Goal: Task Accomplishment & Management: Use online tool/utility

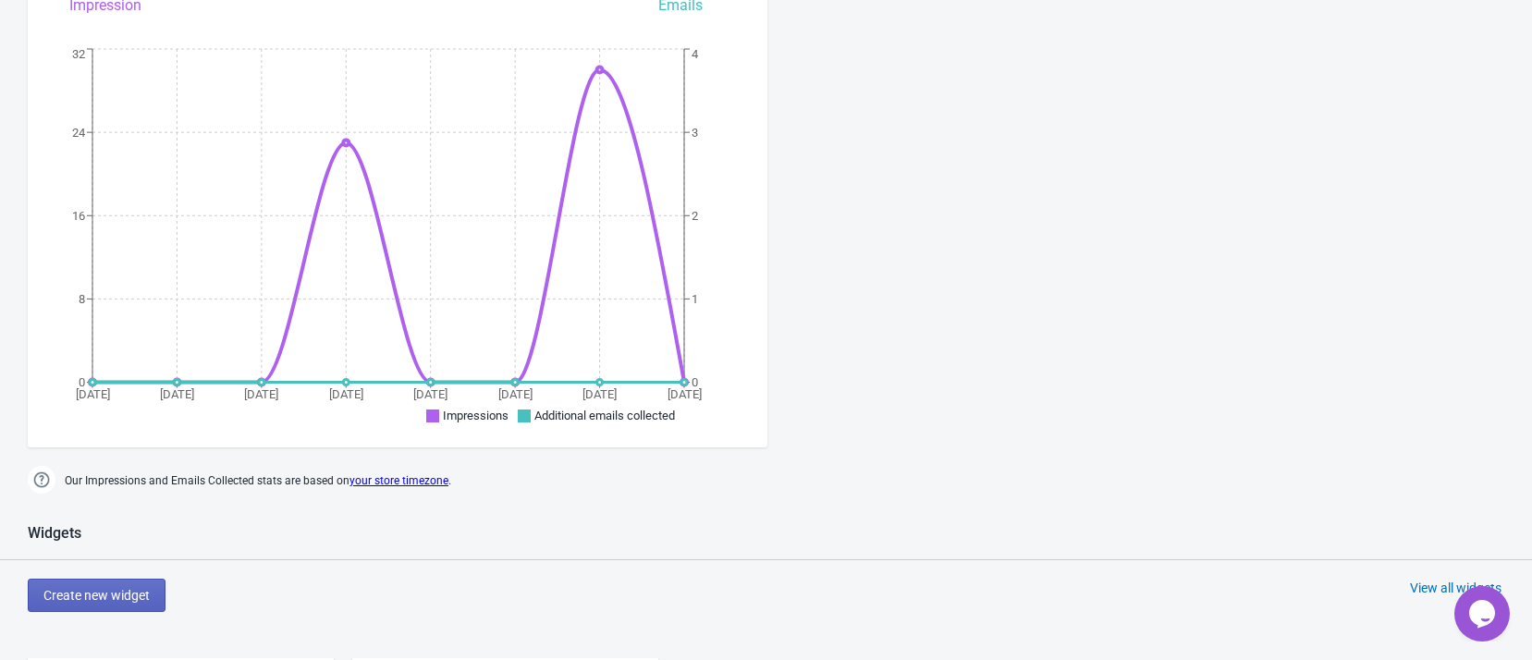
scroll to position [555, 0]
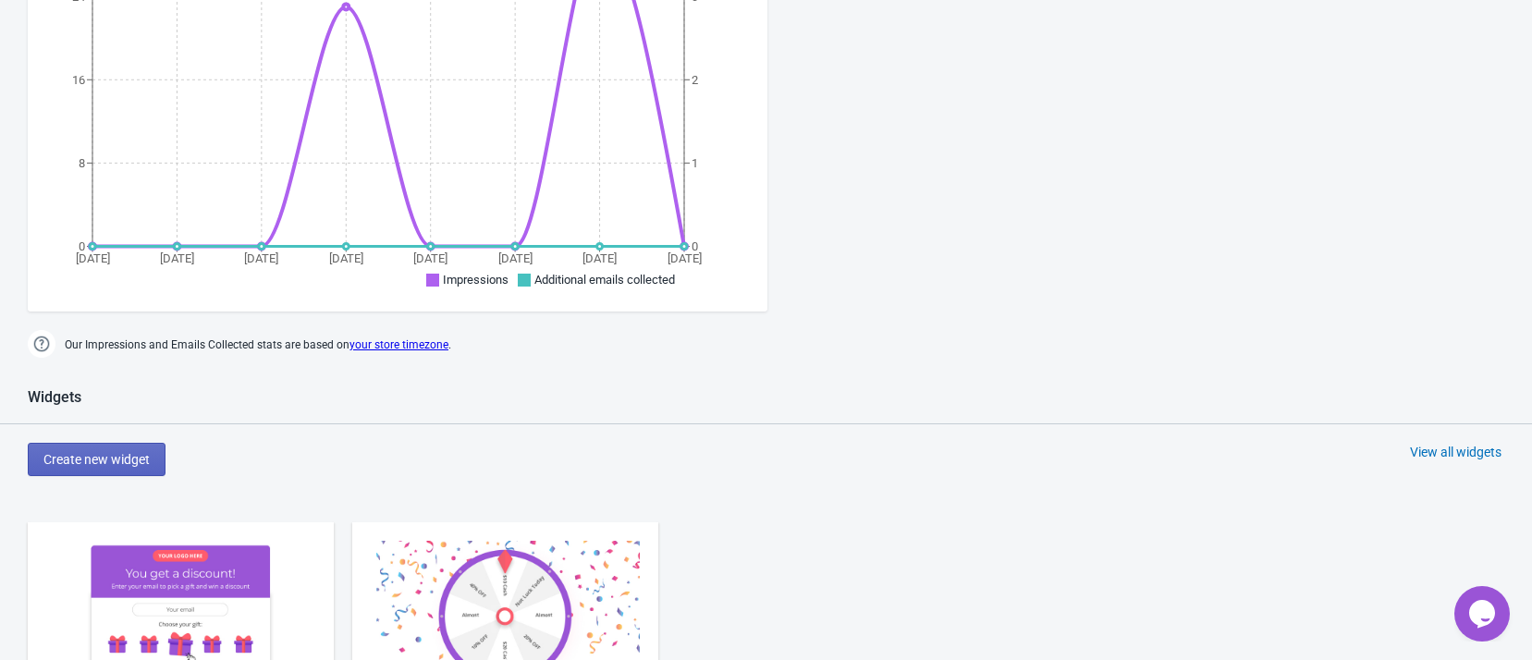
click at [255, 574] on img at bounding box center [180, 616] width 269 height 151
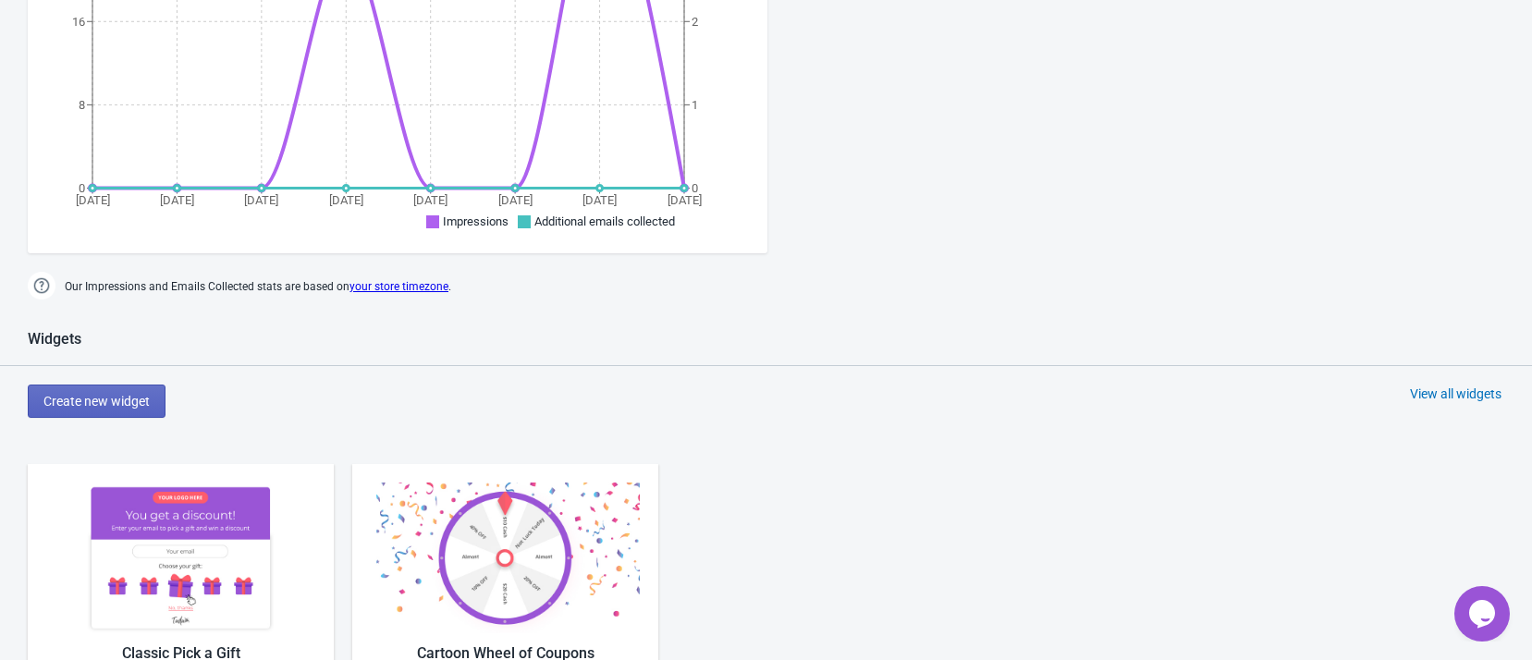
scroll to position [891, 0]
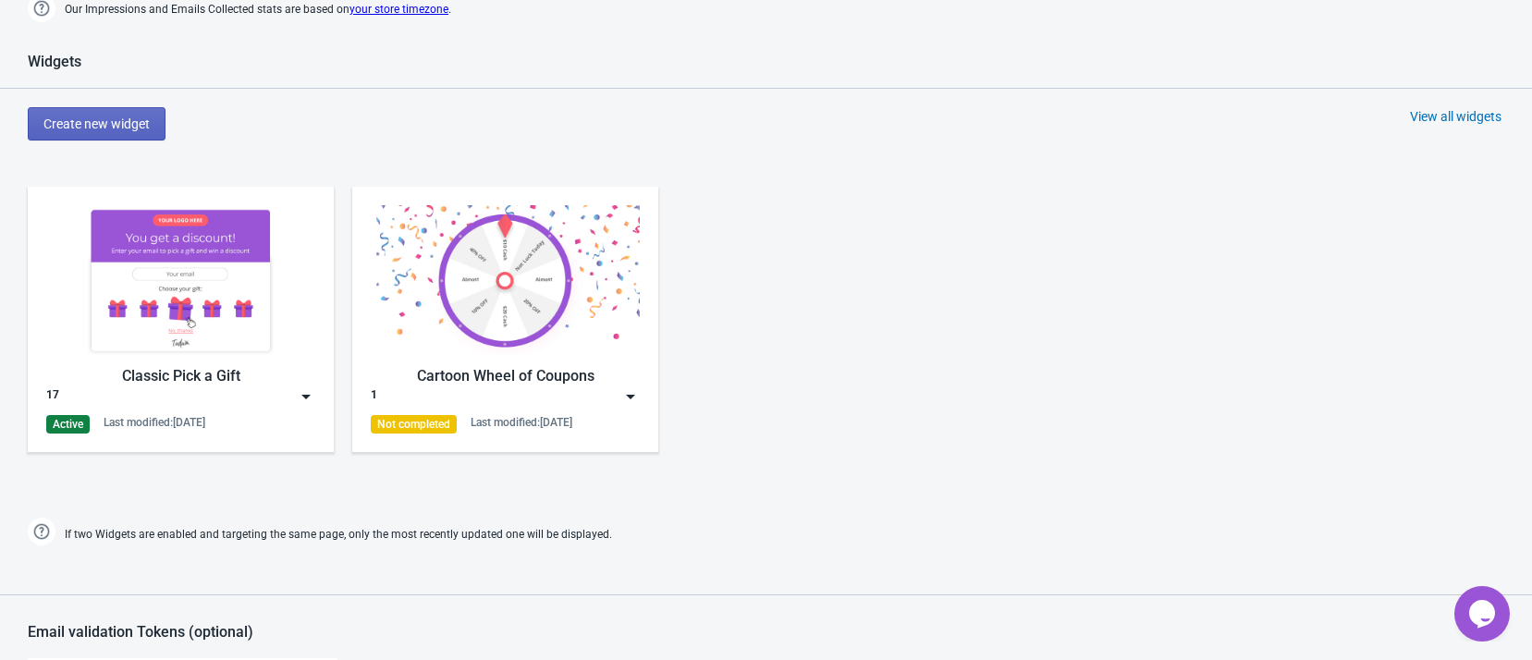
click at [180, 309] on img at bounding box center [180, 280] width 269 height 151
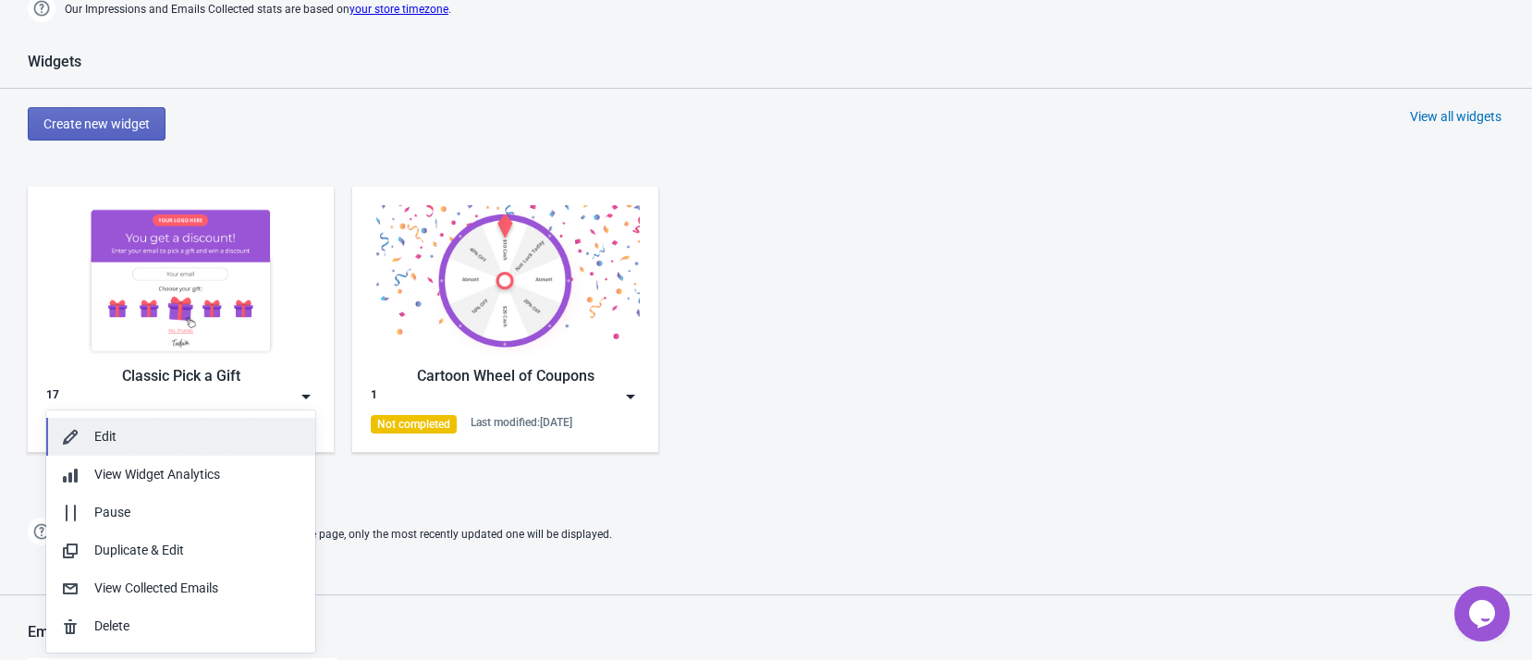
click at [189, 425] on button "Edit" at bounding box center [180, 437] width 269 height 38
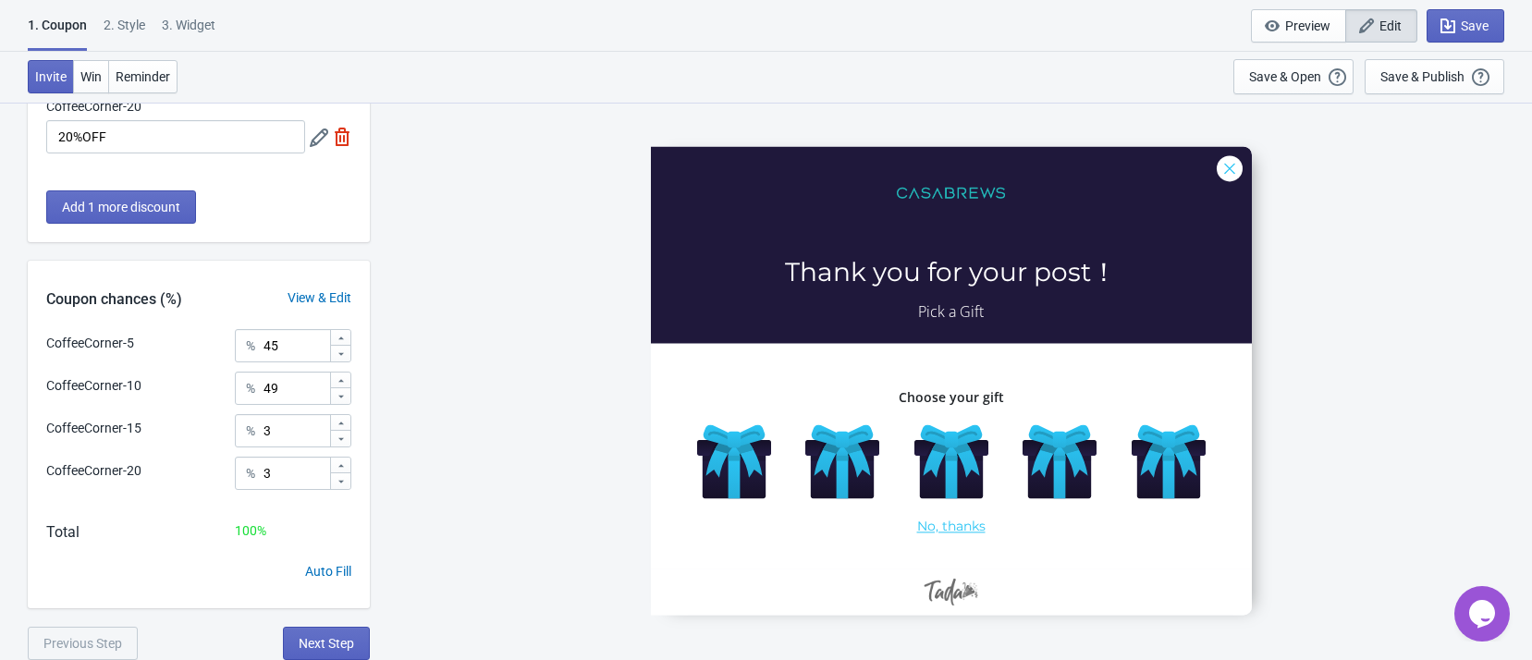
click at [188, 27] on div "3. Widget" at bounding box center [189, 32] width 54 height 32
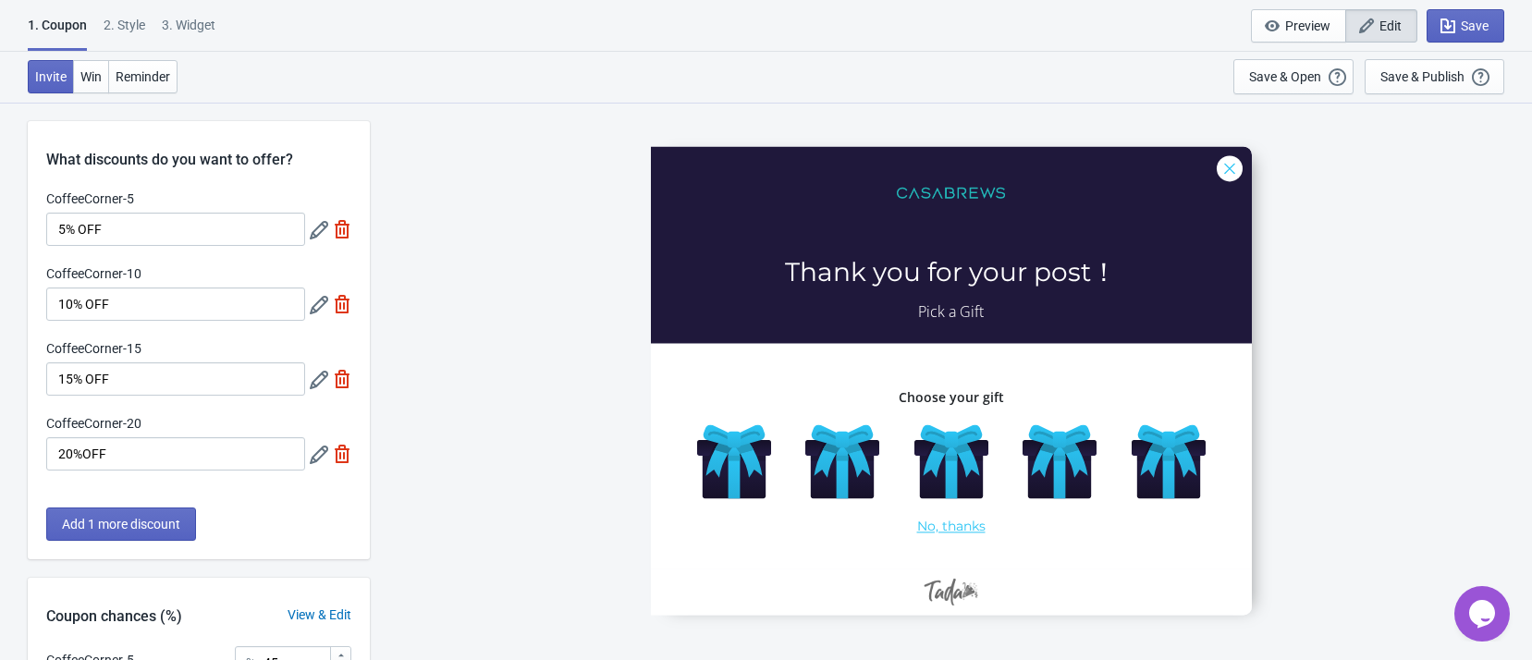
select select "specificURL"
select select "once"
select select "left"
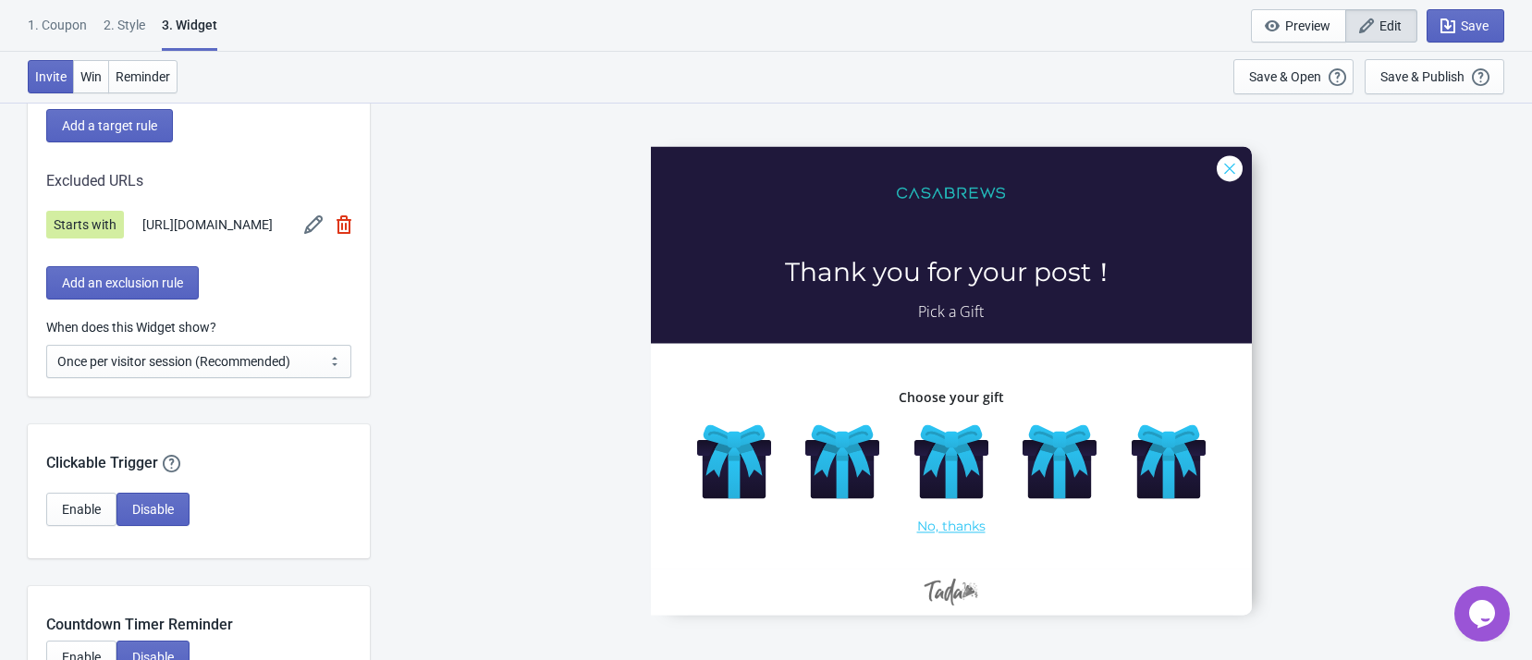
scroll to position [1526, 0]
click at [1090, 110] on div "CoffeeCorner-5 Thank you for your post！ Pick a Gift Choose your gift No, thanks" at bounding box center [951, 381] width 1144 height 558
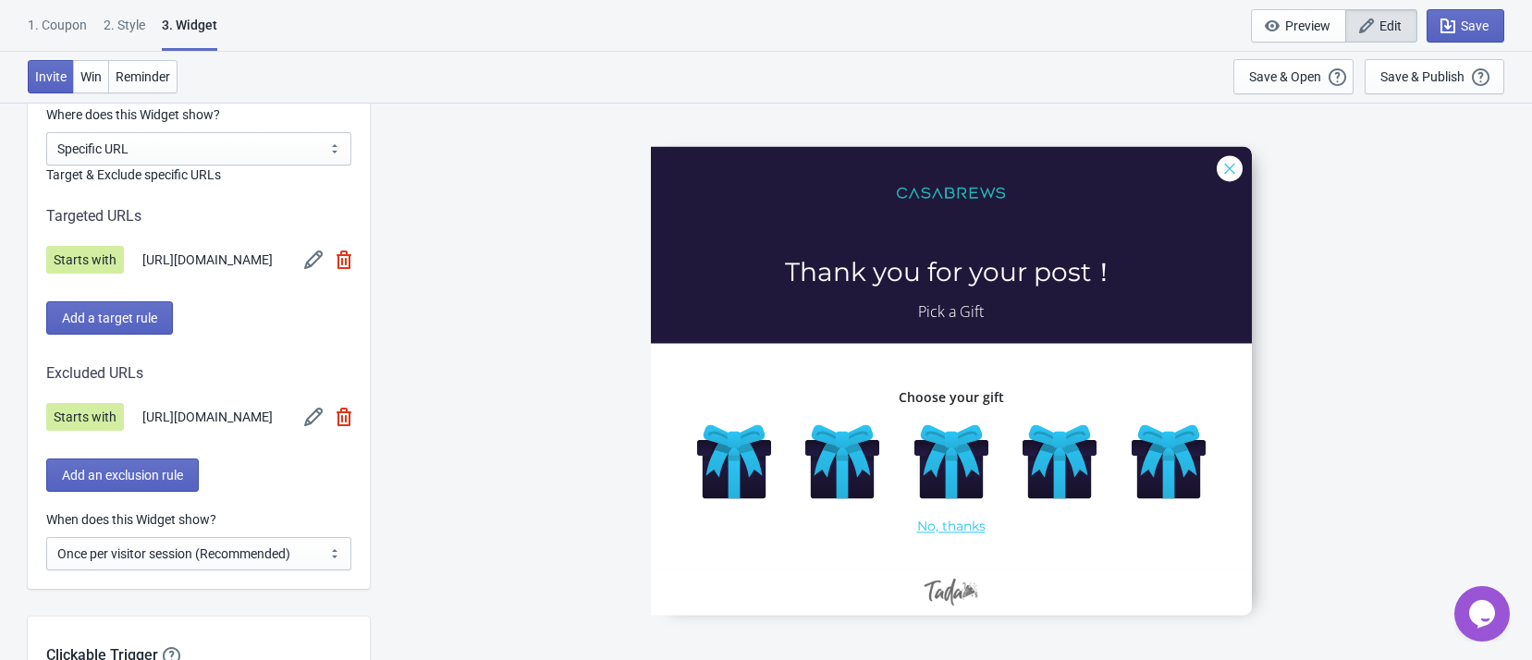
scroll to position [1387, 0]
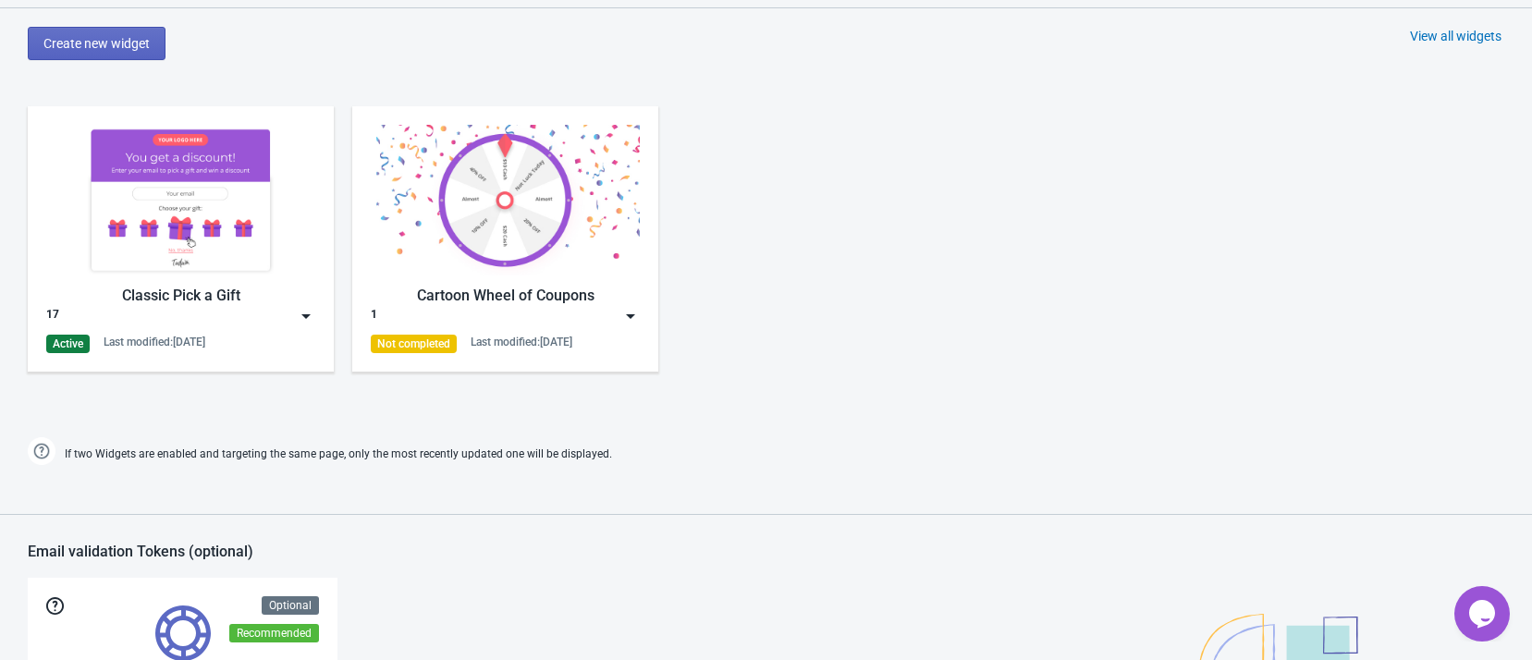
click at [308, 314] on img at bounding box center [306, 316] width 18 height 18
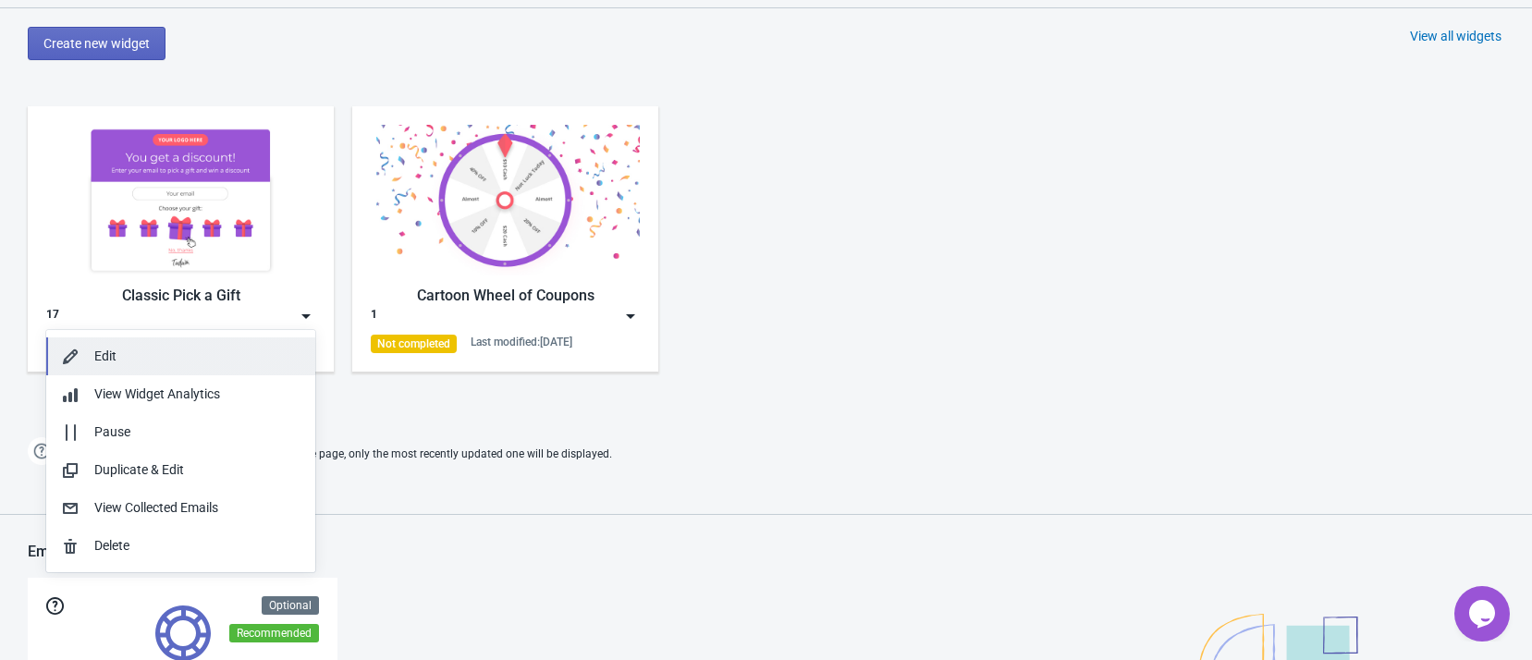
click at [191, 359] on div "Edit" at bounding box center [197, 356] width 206 height 19
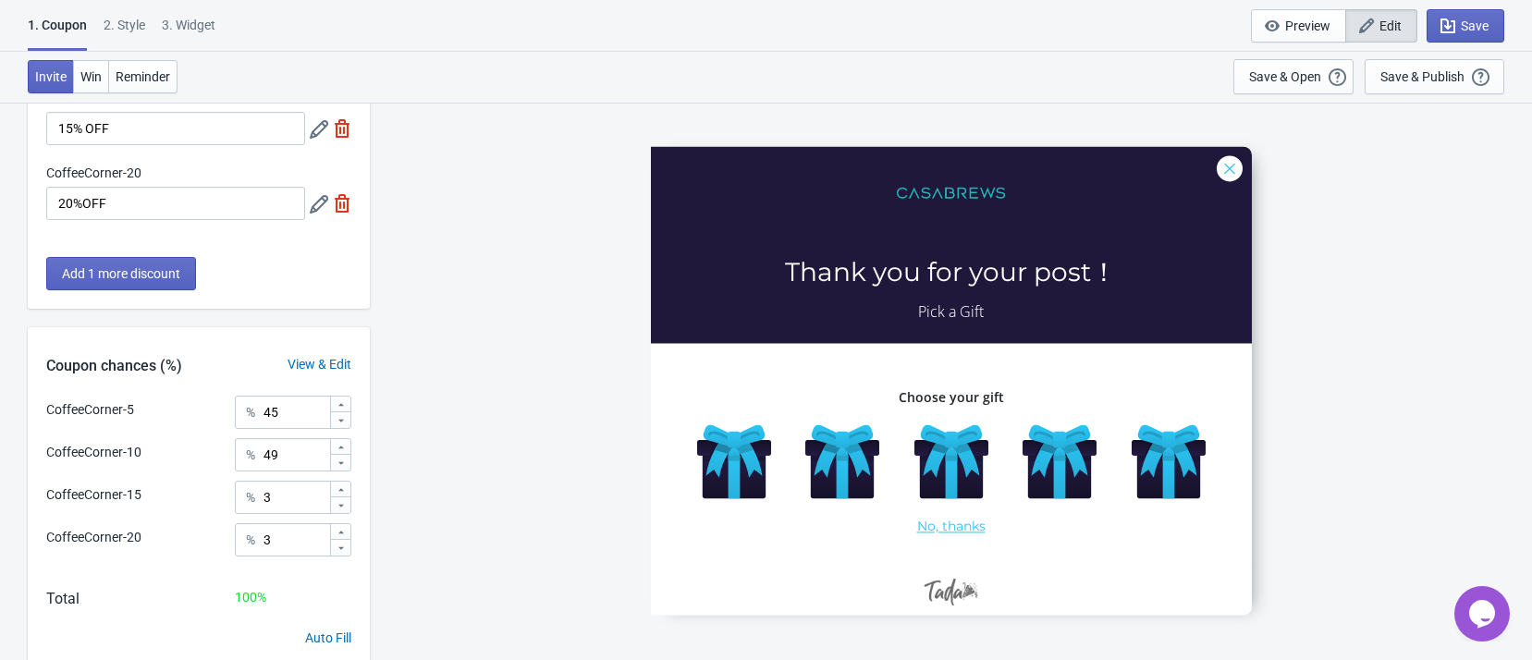
scroll to position [326, 0]
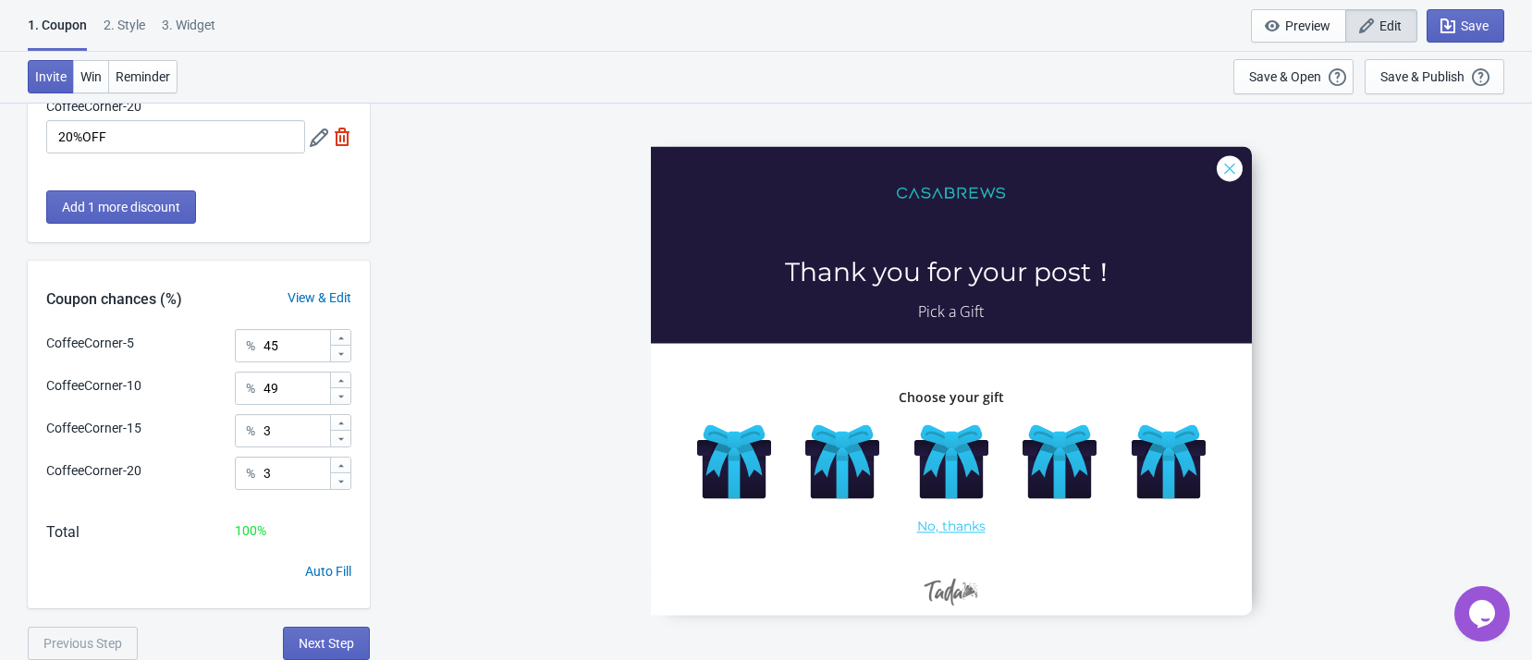
click at [202, 17] on div "3. Widget" at bounding box center [189, 32] width 54 height 32
select select "specificURL"
select select "once"
select select "left"
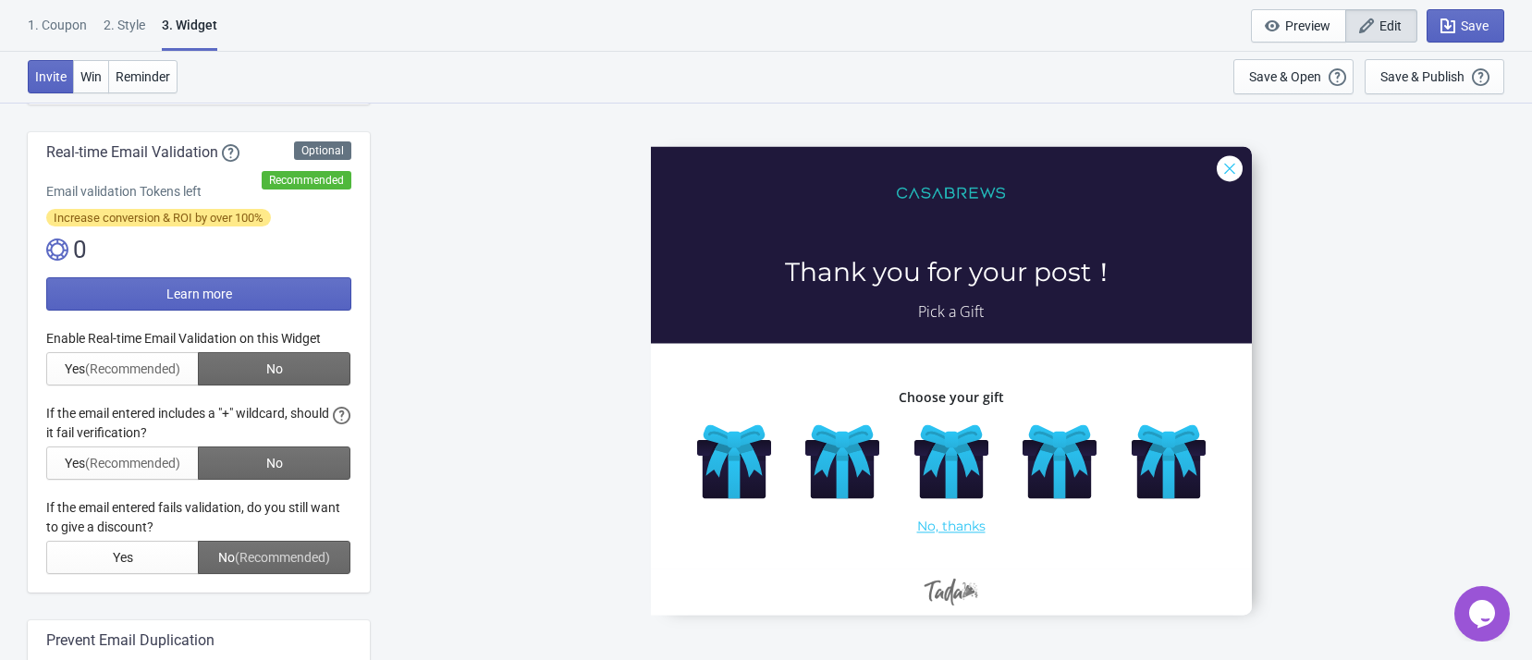
scroll to position [0, 0]
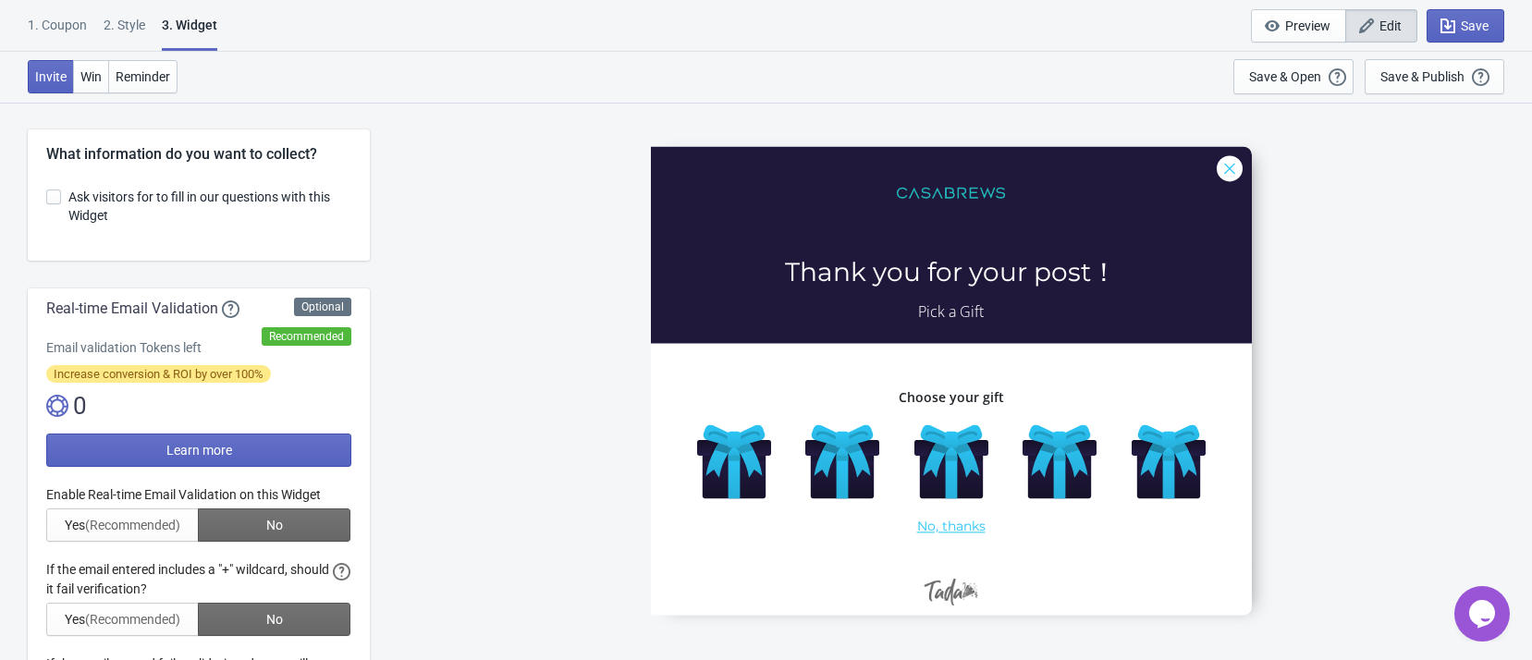
click at [110, 19] on div "2 . Style" at bounding box center [125, 32] width 42 height 32
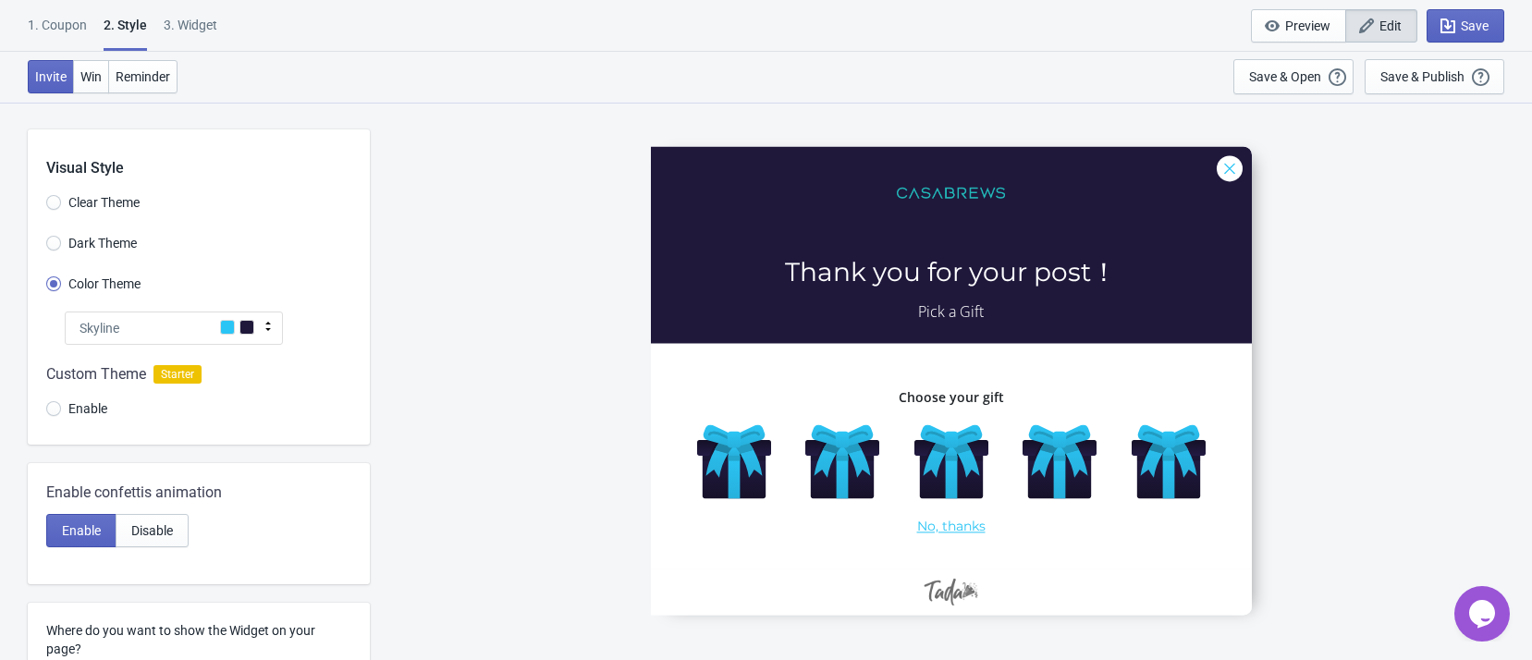
scroll to position [458, 0]
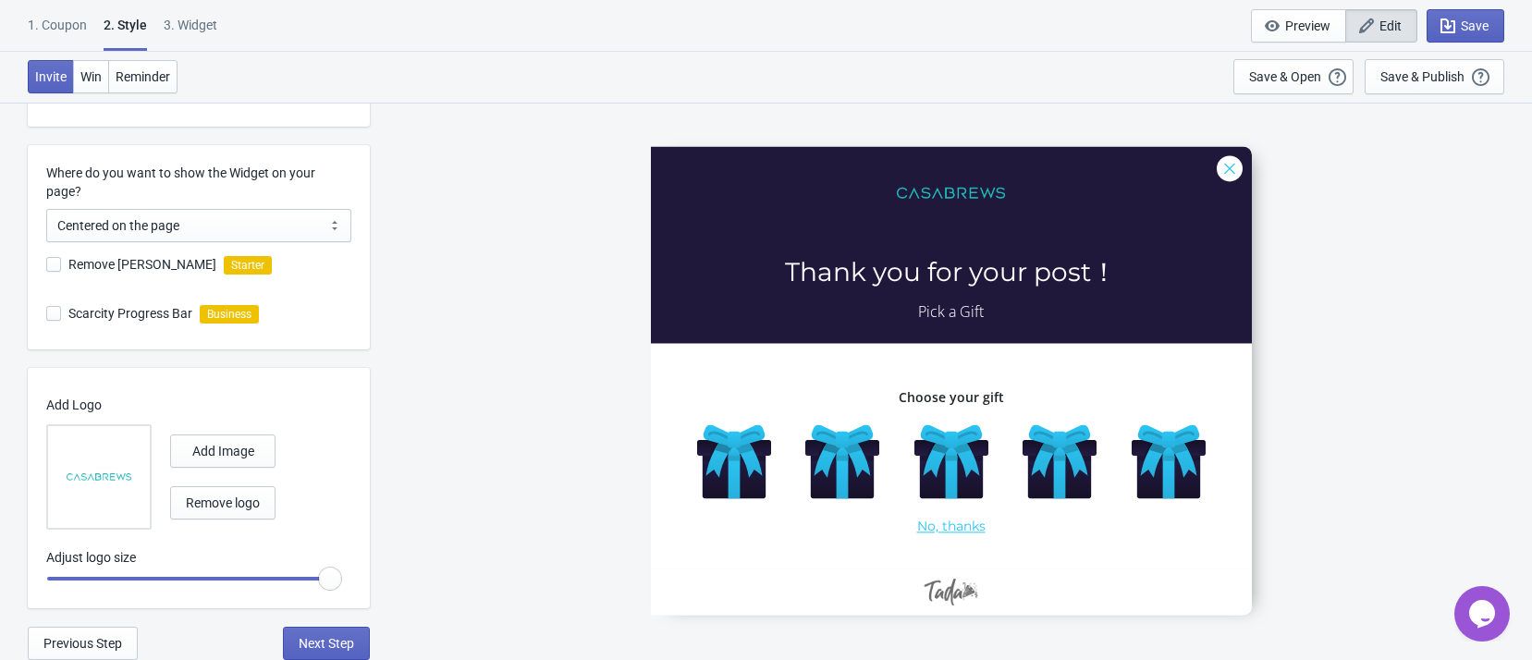
click at [63, 21] on div "1. Coupon" at bounding box center [57, 32] width 59 height 32
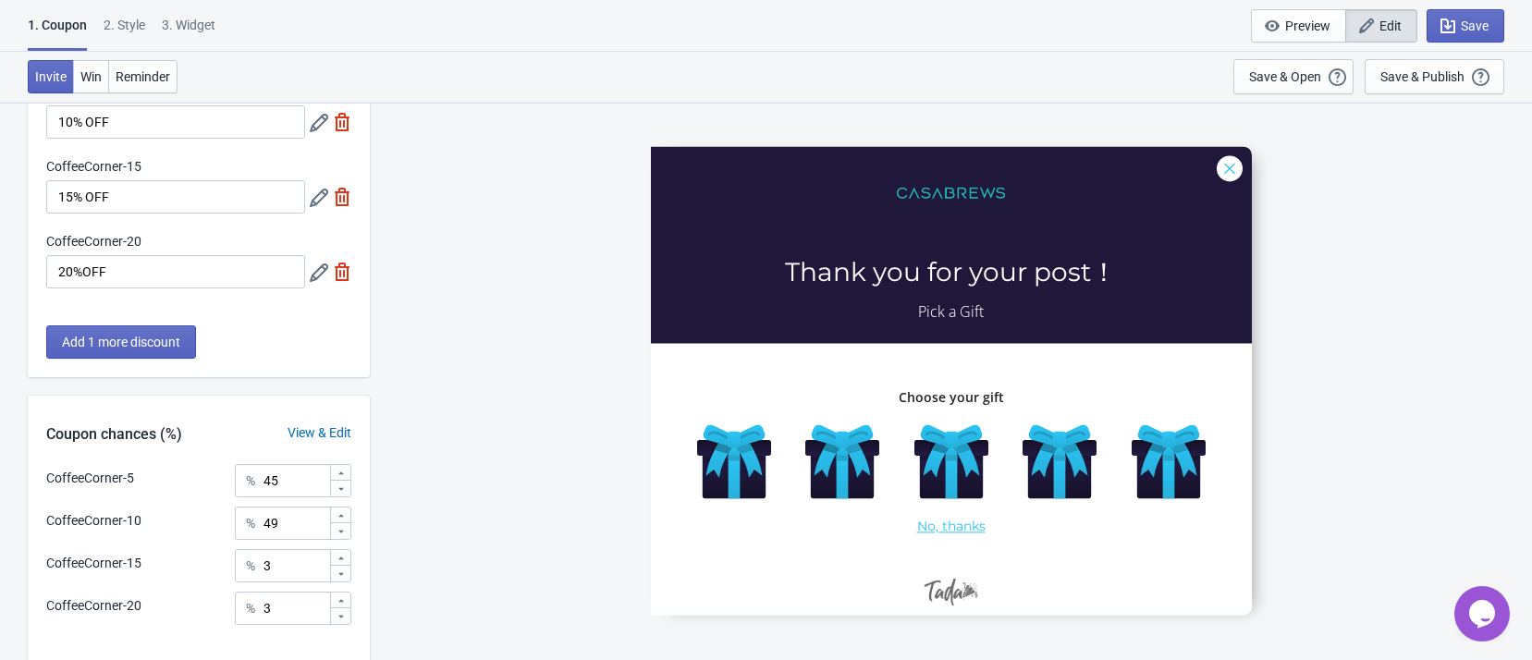
scroll to position [326, 0]
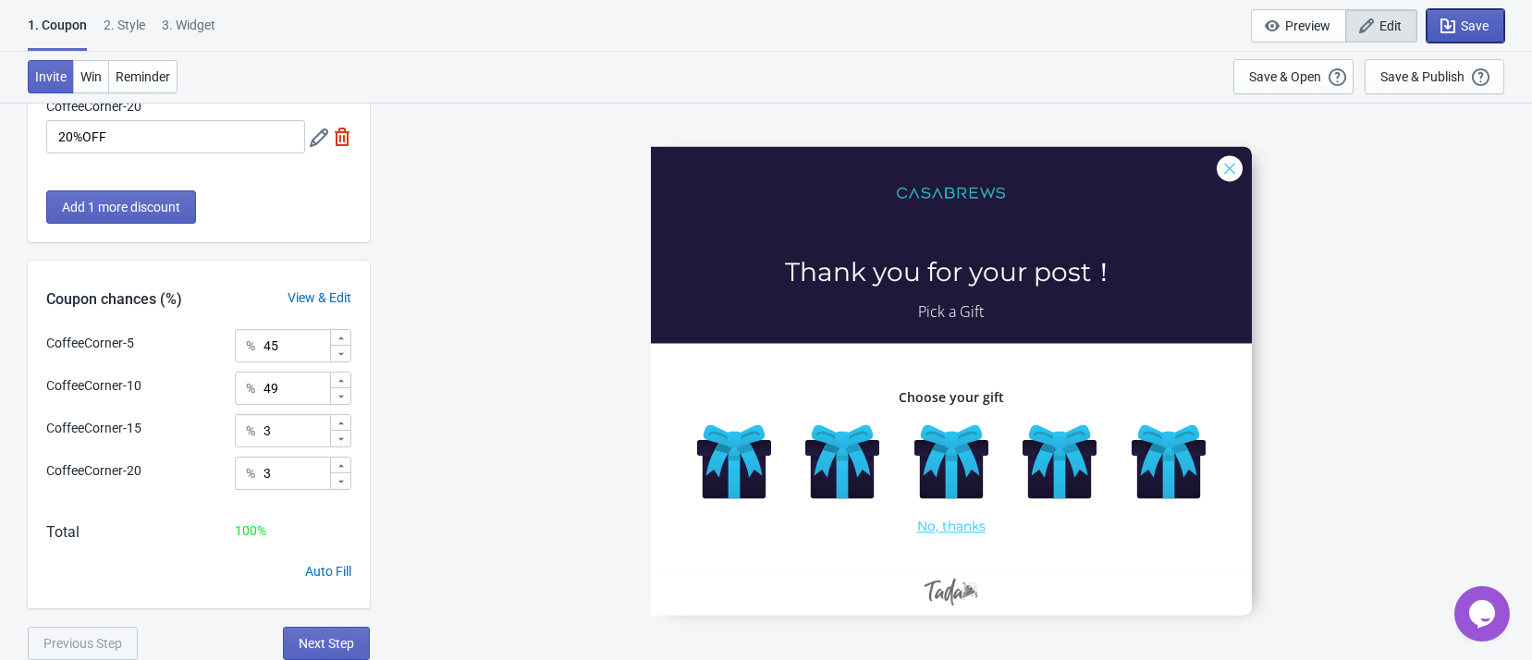
click at [1474, 29] on span "Save" at bounding box center [1475, 25] width 28 height 15
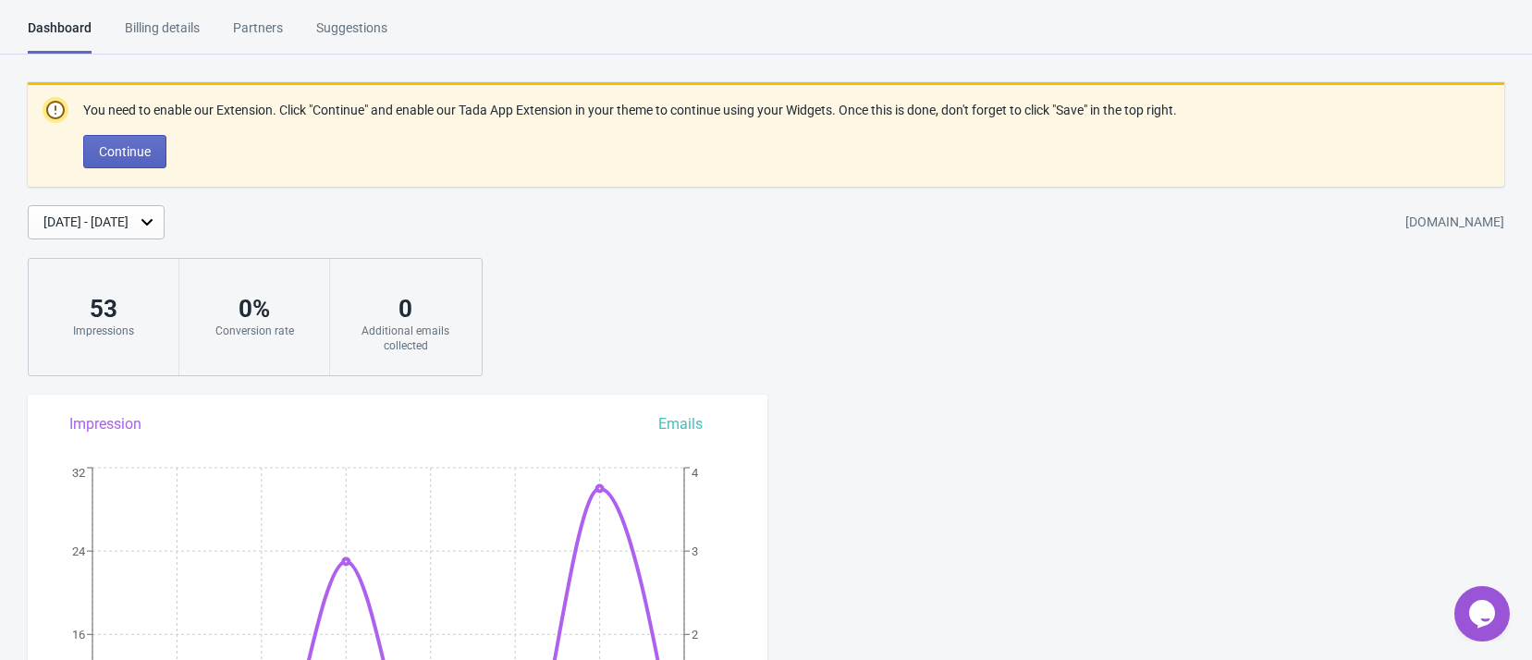
click at [133, 31] on div "Billing details" at bounding box center [162, 34] width 75 height 32
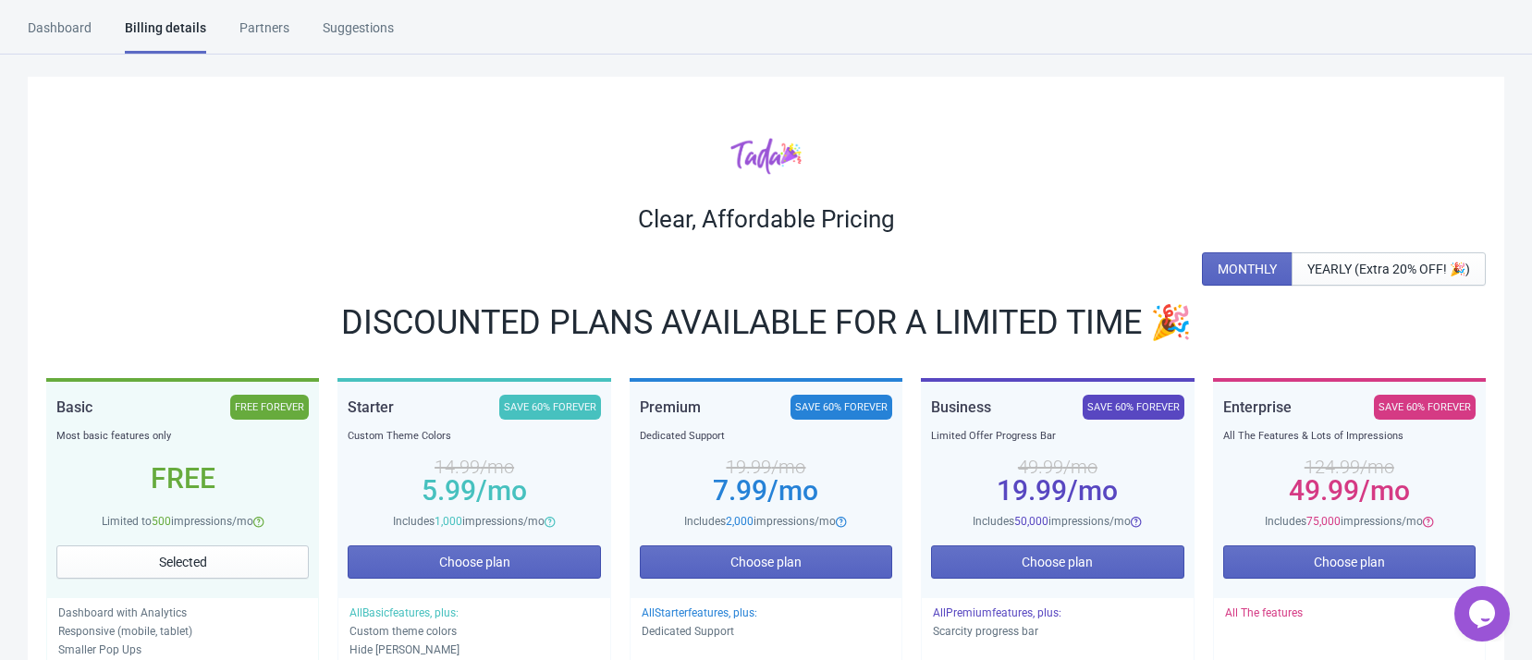
click at [240, 24] on div "Partners" at bounding box center [265, 34] width 50 height 32
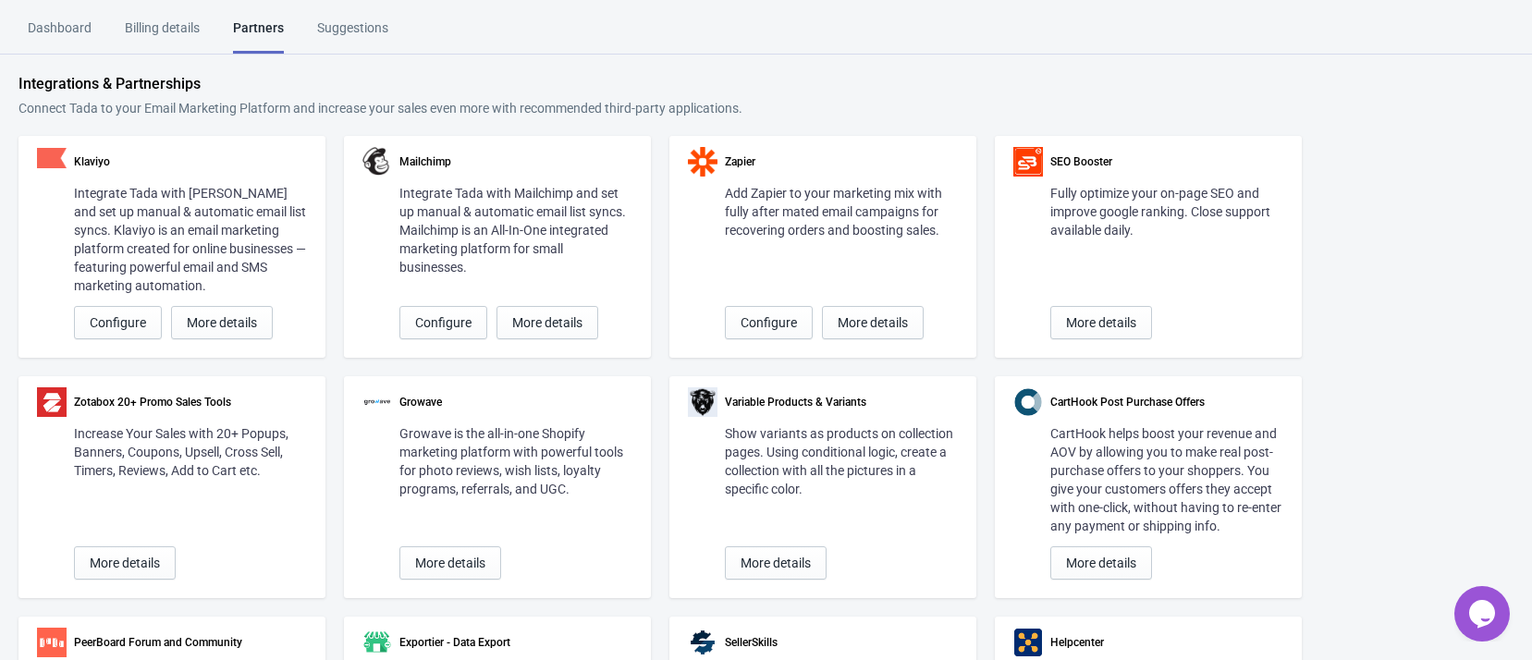
click at [331, 27] on div "Suggestions" at bounding box center [352, 34] width 71 height 32
click at [68, 28] on div "Dashboard" at bounding box center [60, 34] width 64 height 32
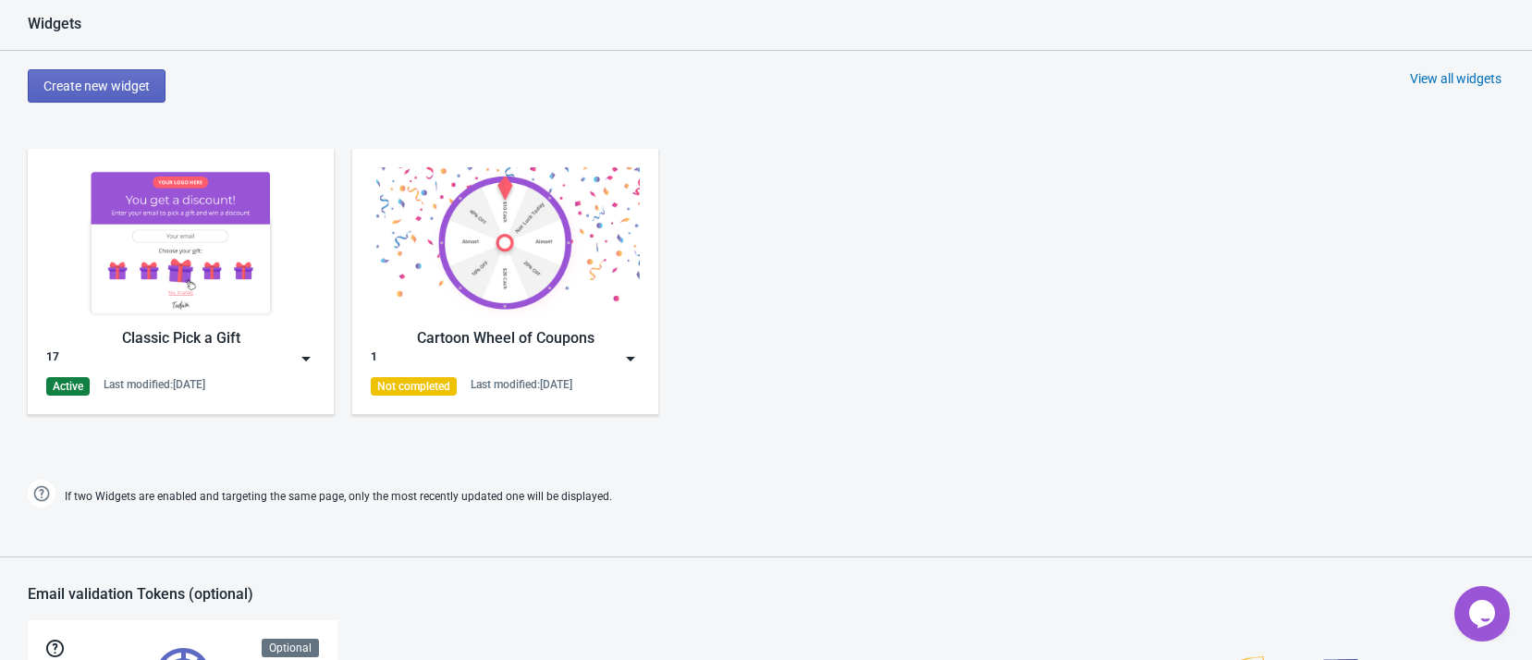
scroll to position [971, 0]
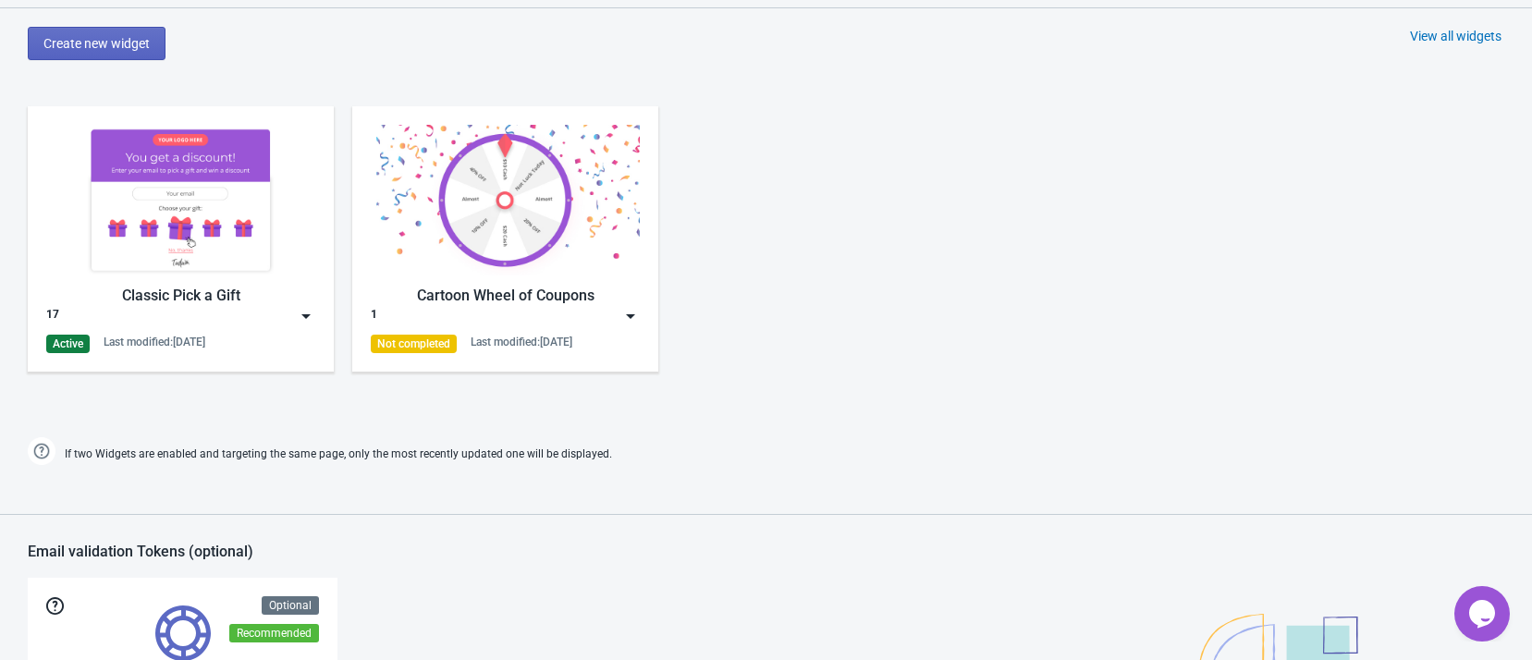
click at [321, 314] on div "Classic Pick a Gift 17 Active Last modified: [DATE]" at bounding box center [181, 238] width 306 height 265
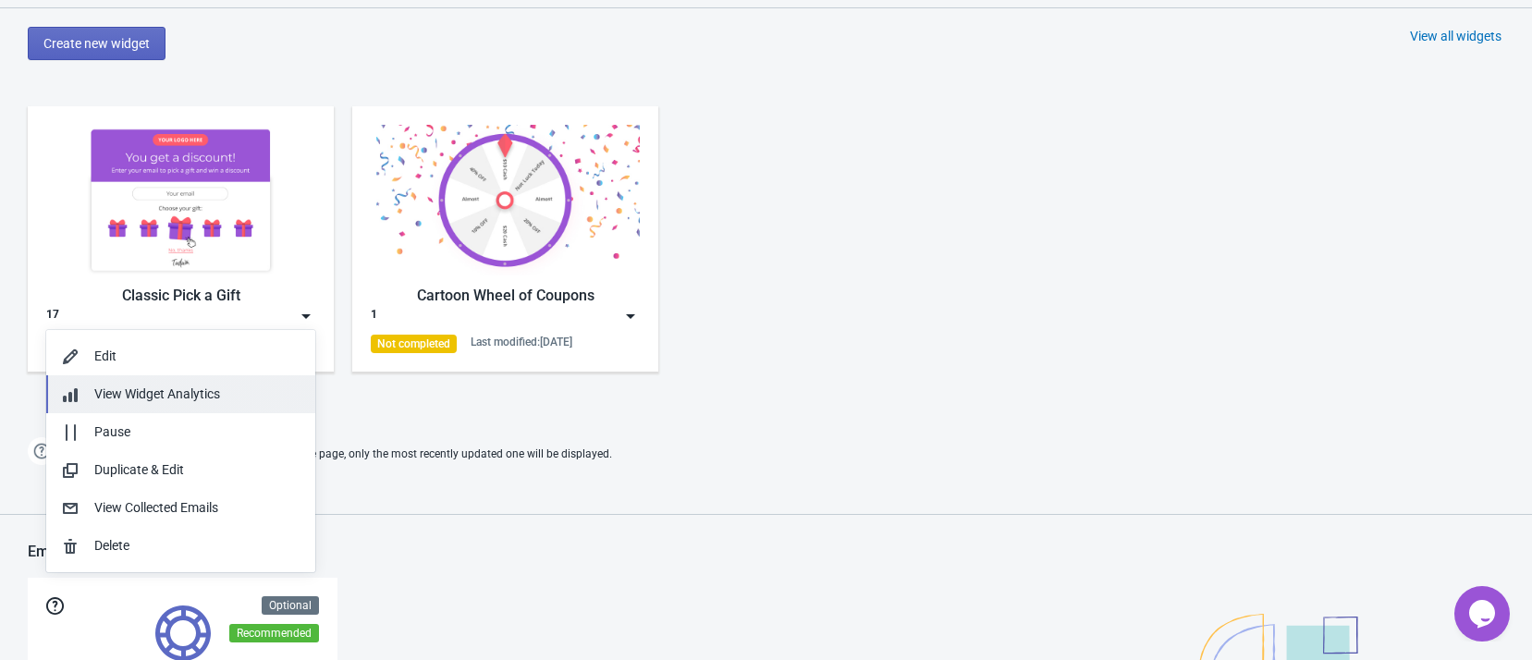
click at [256, 390] on div "View Widget Analytics" at bounding box center [197, 394] width 206 height 19
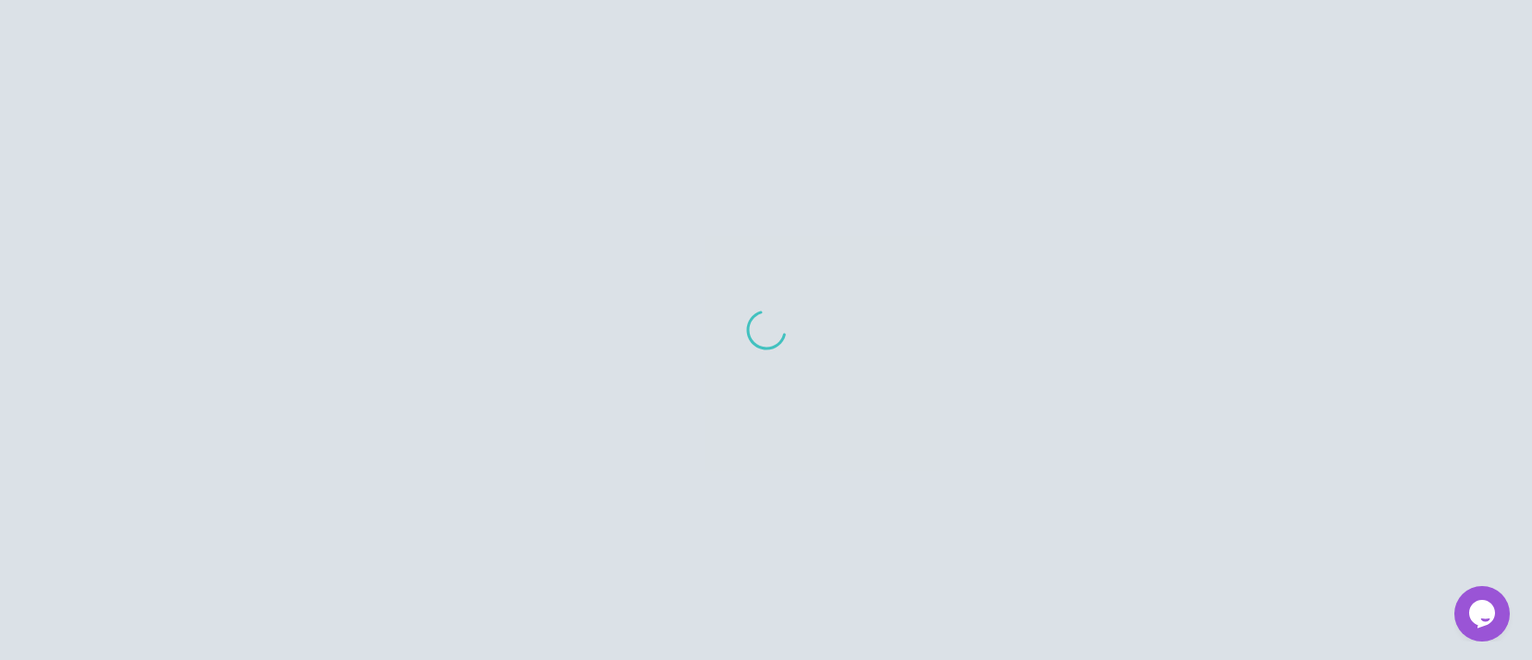
scroll to position [120, 0]
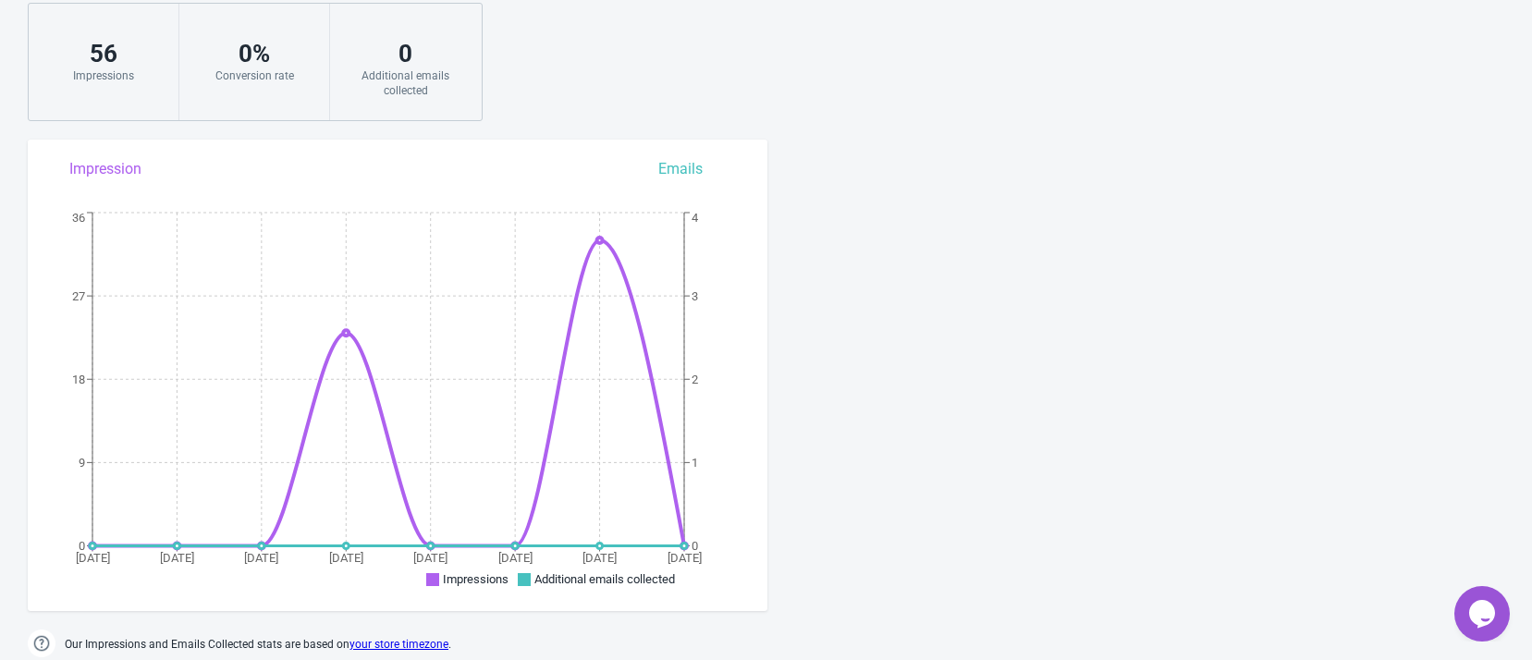
click at [1455, 207] on div "View Analytics for Widget: 17 1 17 Back to dashboard [DATE] - [DATE] [DOMAIN_NA…" at bounding box center [766, 279] width 1532 height 762
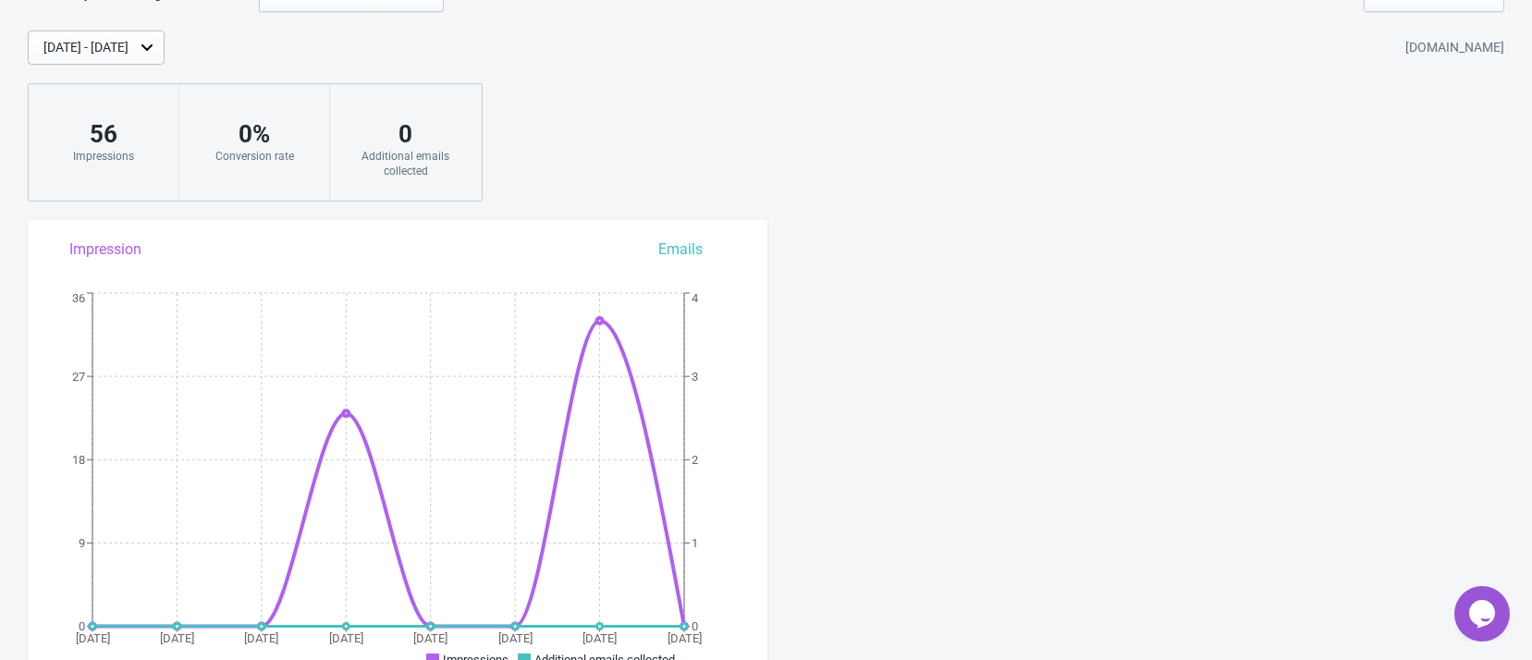
scroll to position [0, 0]
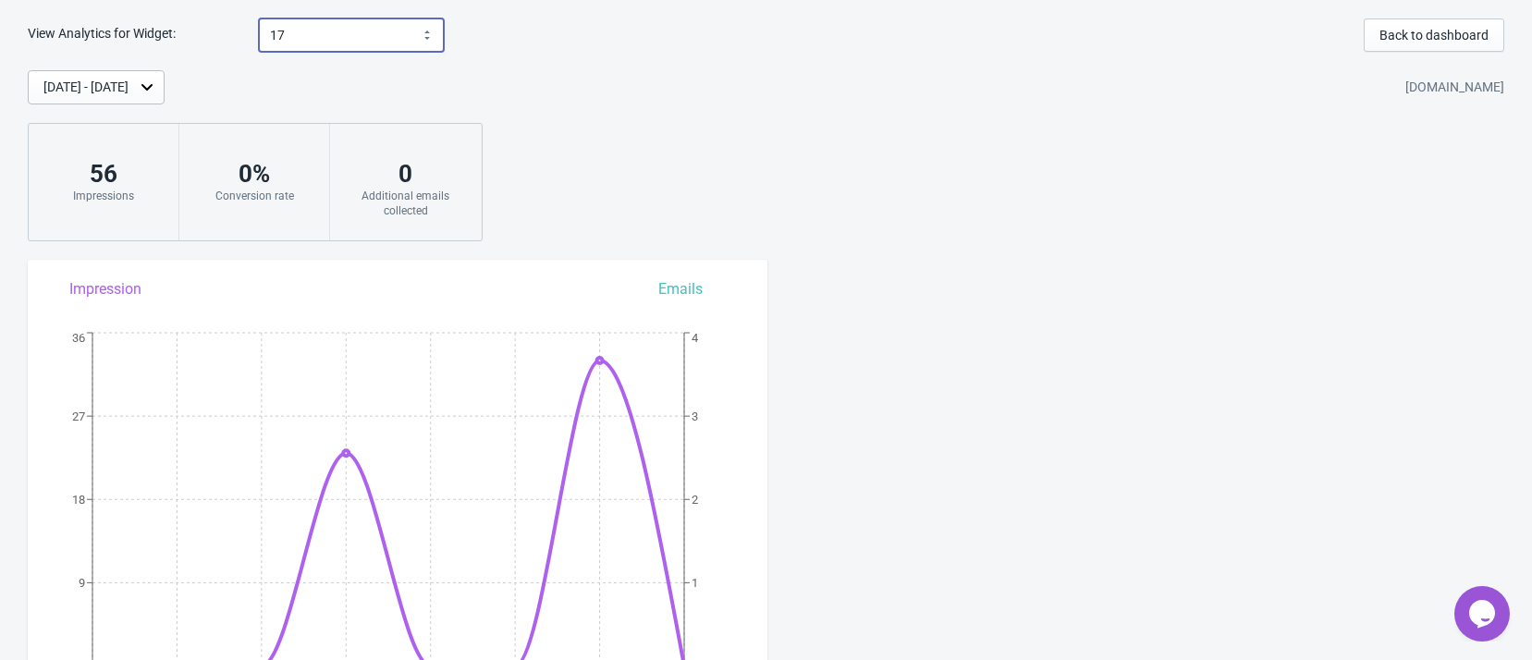
click at [431, 28] on select "17 1" at bounding box center [351, 34] width 185 height 33
click at [428, 28] on select "17 1" at bounding box center [351, 34] width 185 height 33
drag, startPoint x: 721, startPoint y: 79, endPoint x: 803, endPoint y: 75, distance: 81.5
click at [721, 79] on div "[DATE] - [DATE] [DOMAIN_NAME]" at bounding box center [780, 87] width 1505 height 34
click at [1324, 181] on div "[DATE] - [DATE] [DOMAIN_NAME] 56 Impressions 0 % Conversion rate 0 Additional e…" at bounding box center [766, 155] width 1532 height 171
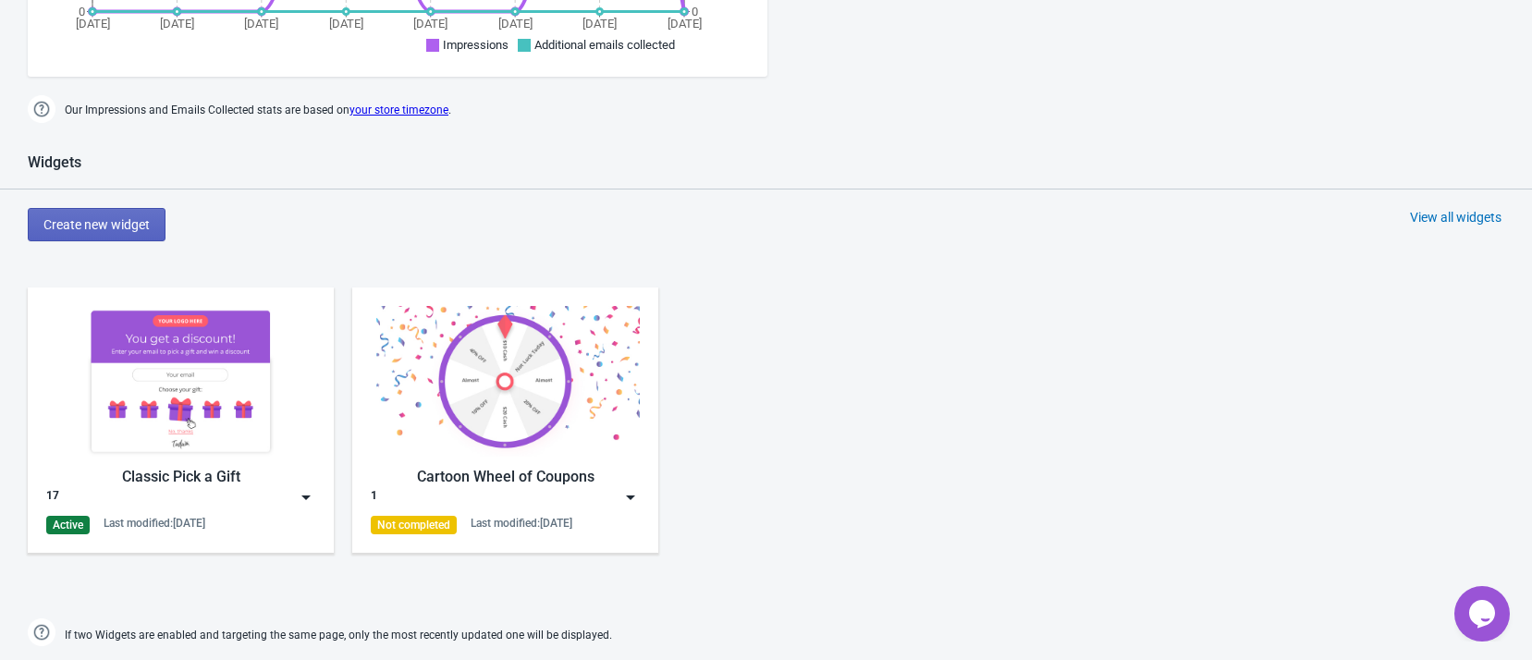
scroll to position [832, 0]
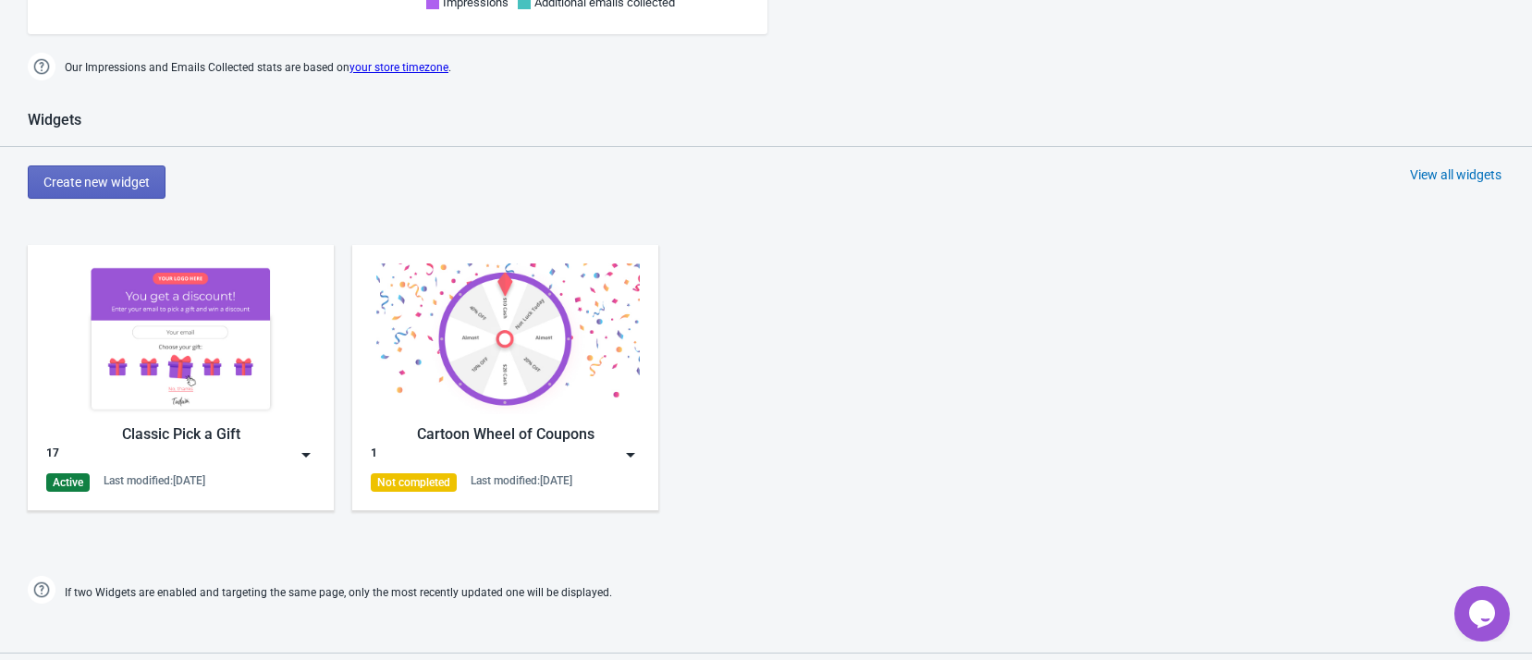
click at [624, 450] on img at bounding box center [630, 455] width 18 height 18
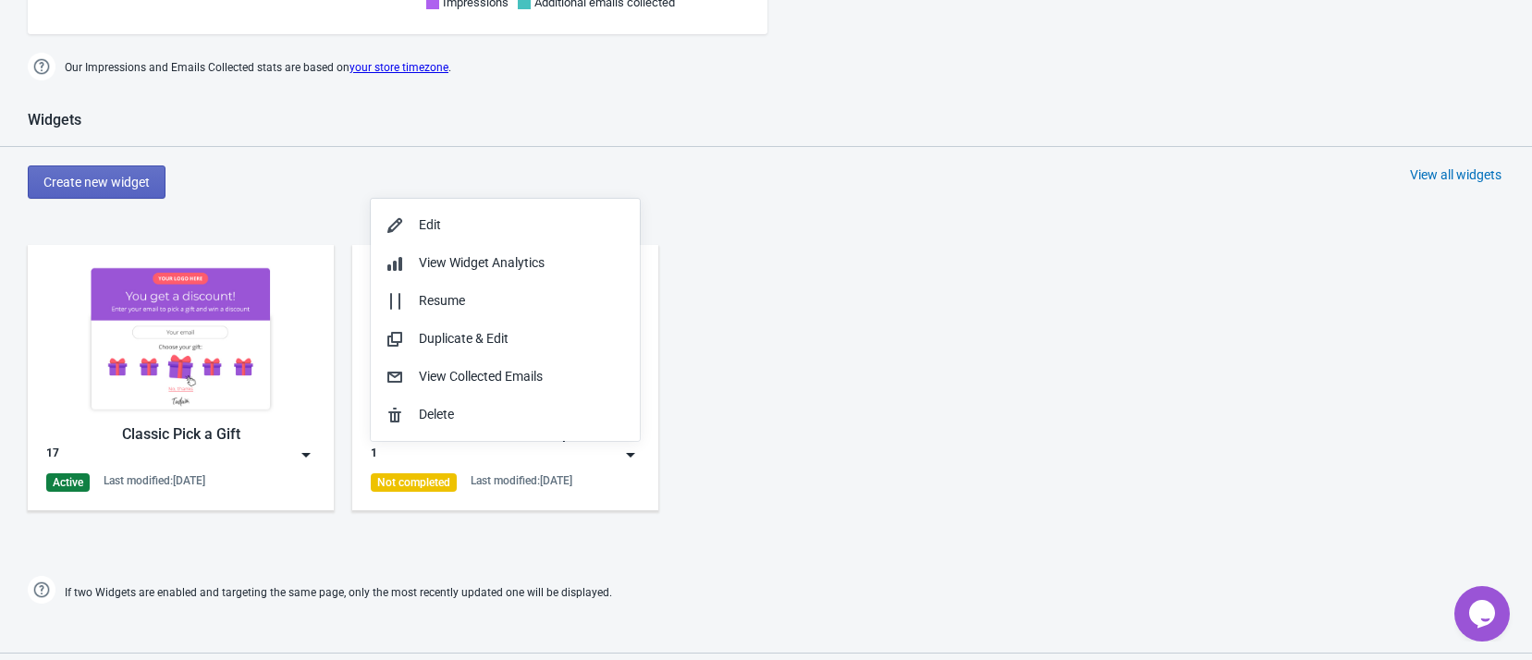
click at [308, 449] on img at bounding box center [306, 455] width 18 height 18
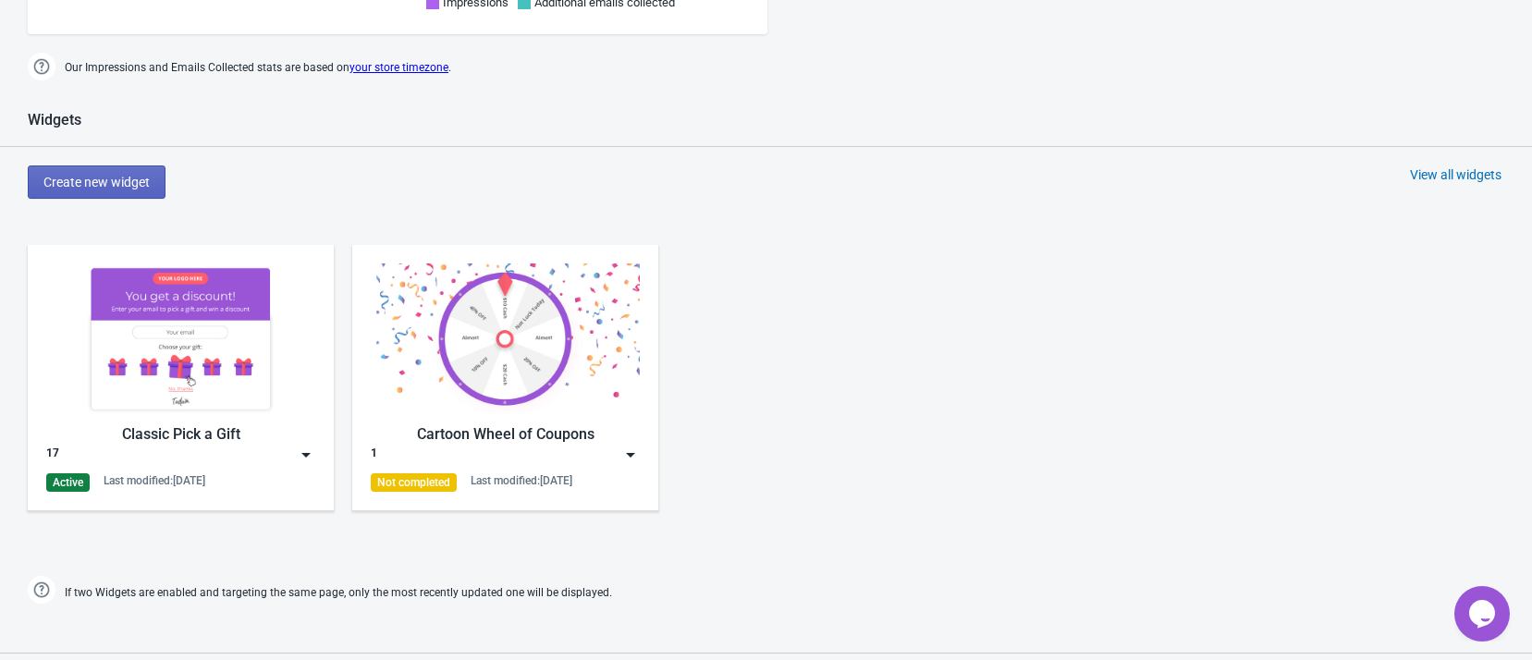
click at [308, 449] on img at bounding box center [306, 455] width 18 height 18
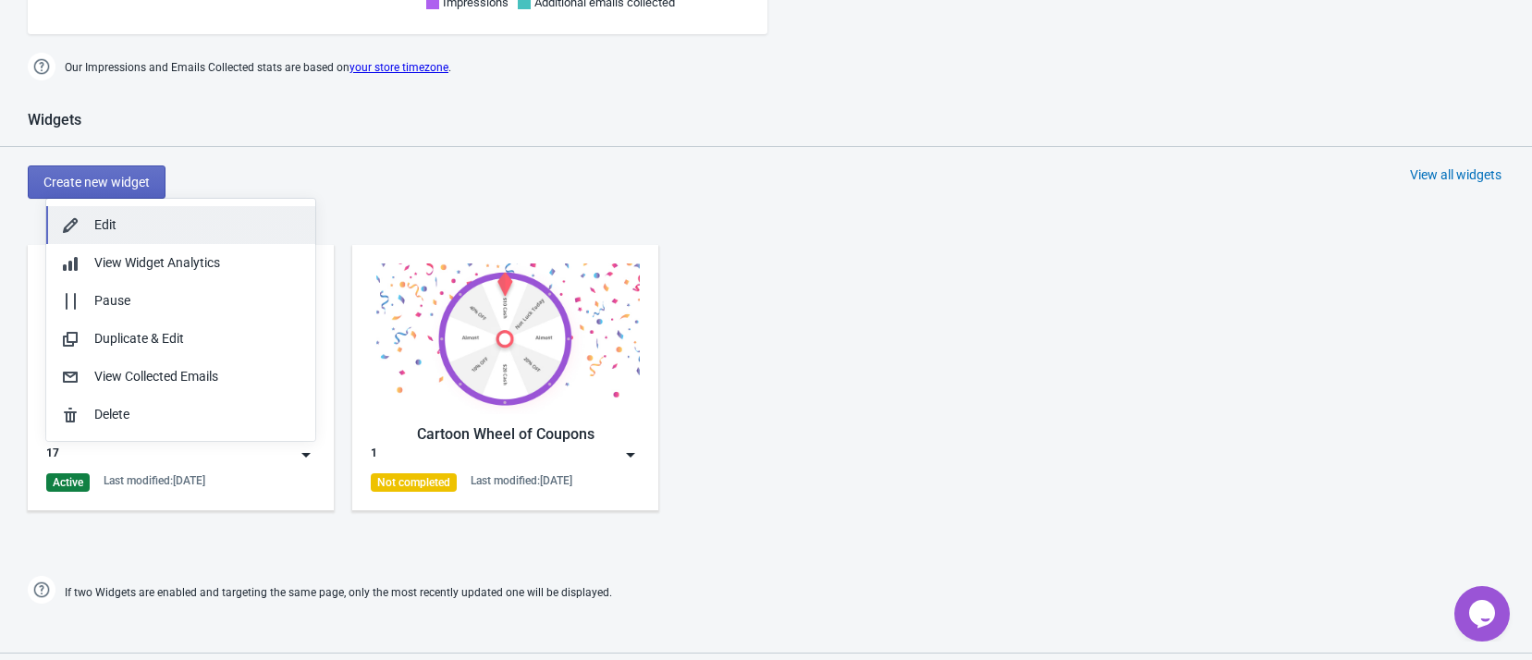
click at [243, 209] on button "Edit" at bounding box center [180, 225] width 269 height 38
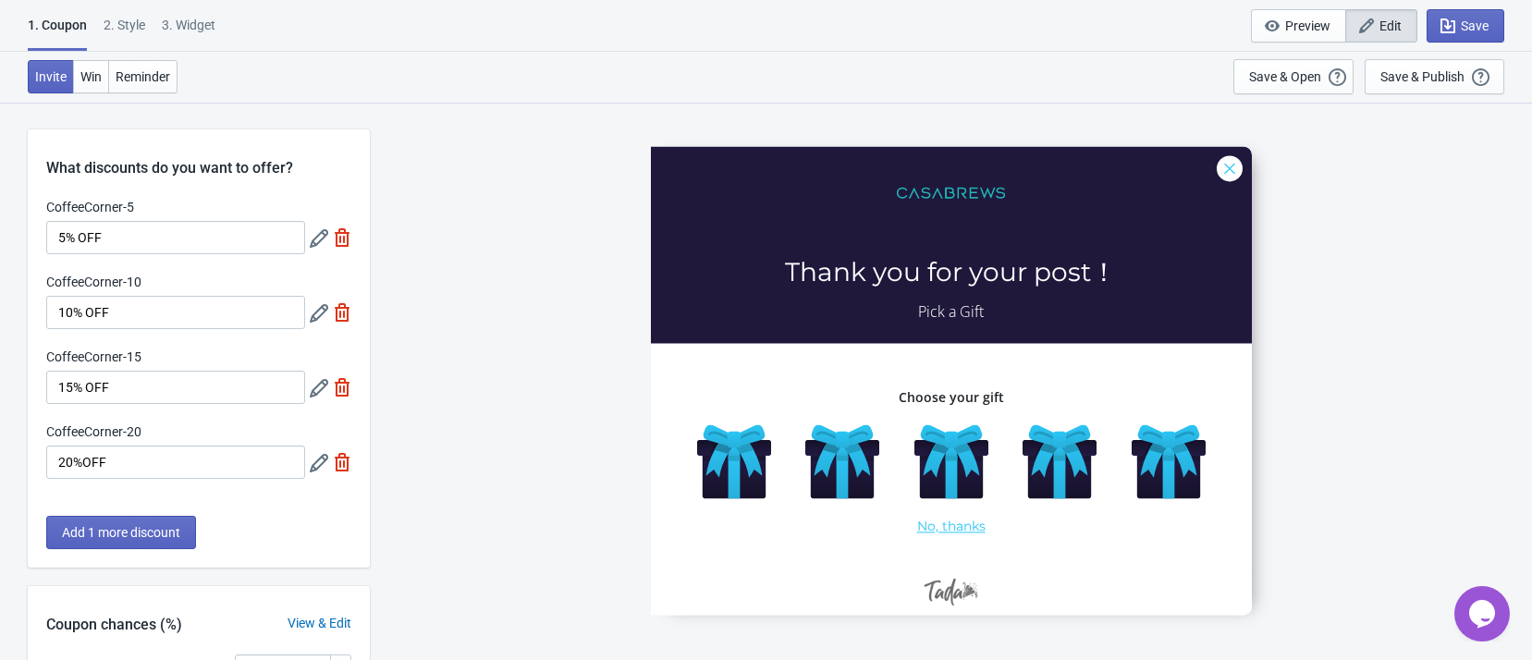
click at [1393, 256] on div "CoffeeCorner-5 Thank you for your post！ Pick a Gift Choose your gift No, thanks" at bounding box center [951, 381] width 1144 height 558
drag, startPoint x: 493, startPoint y: 358, endPoint x: 479, endPoint y: 342, distance: 21.0
click at [489, 353] on div "CoffeeCorner-5 Thank you for your post！ Pick a Gift Choose your gift No, thanks" at bounding box center [951, 381] width 1144 height 558
click at [136, 21] on div "2 . Style" at bounding box center [125, 32] width 42 height 32
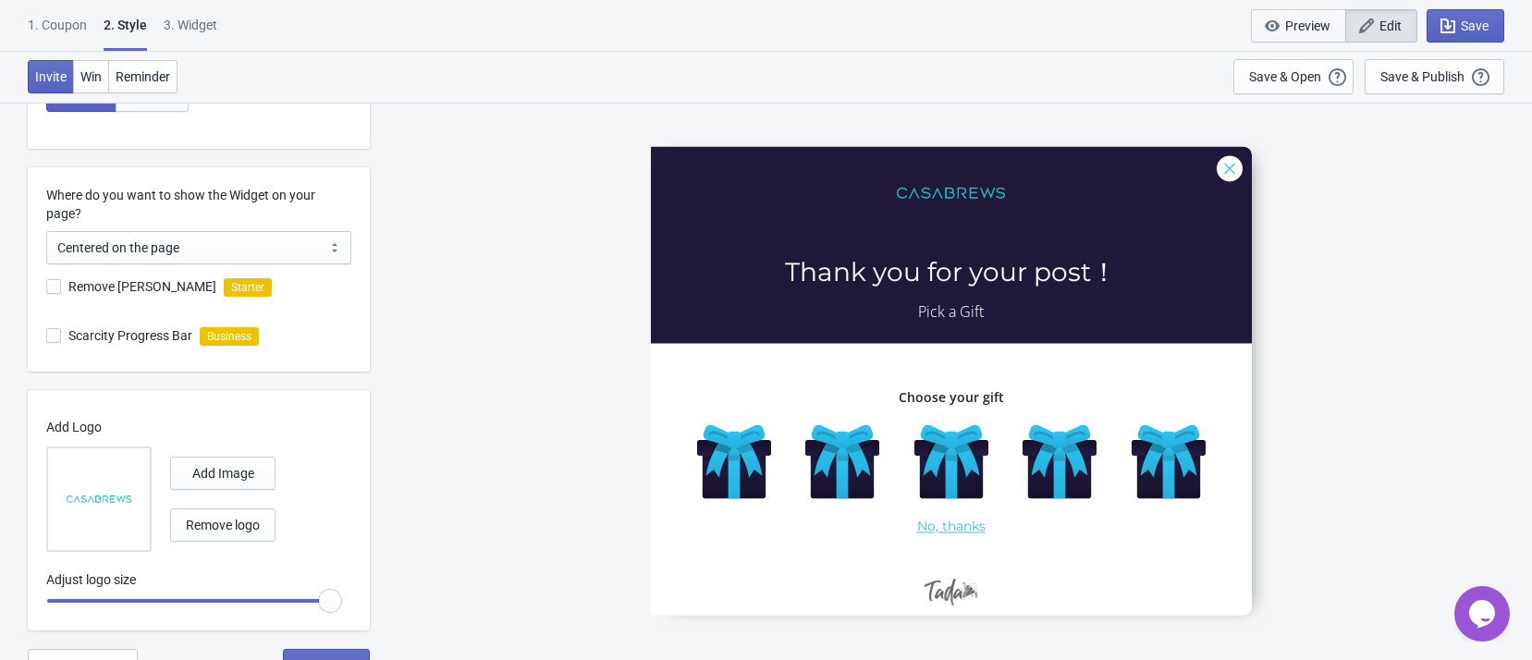
click at [1324, 32] on span "Preview" at bounding box center [1307, 25] width 45 height 15
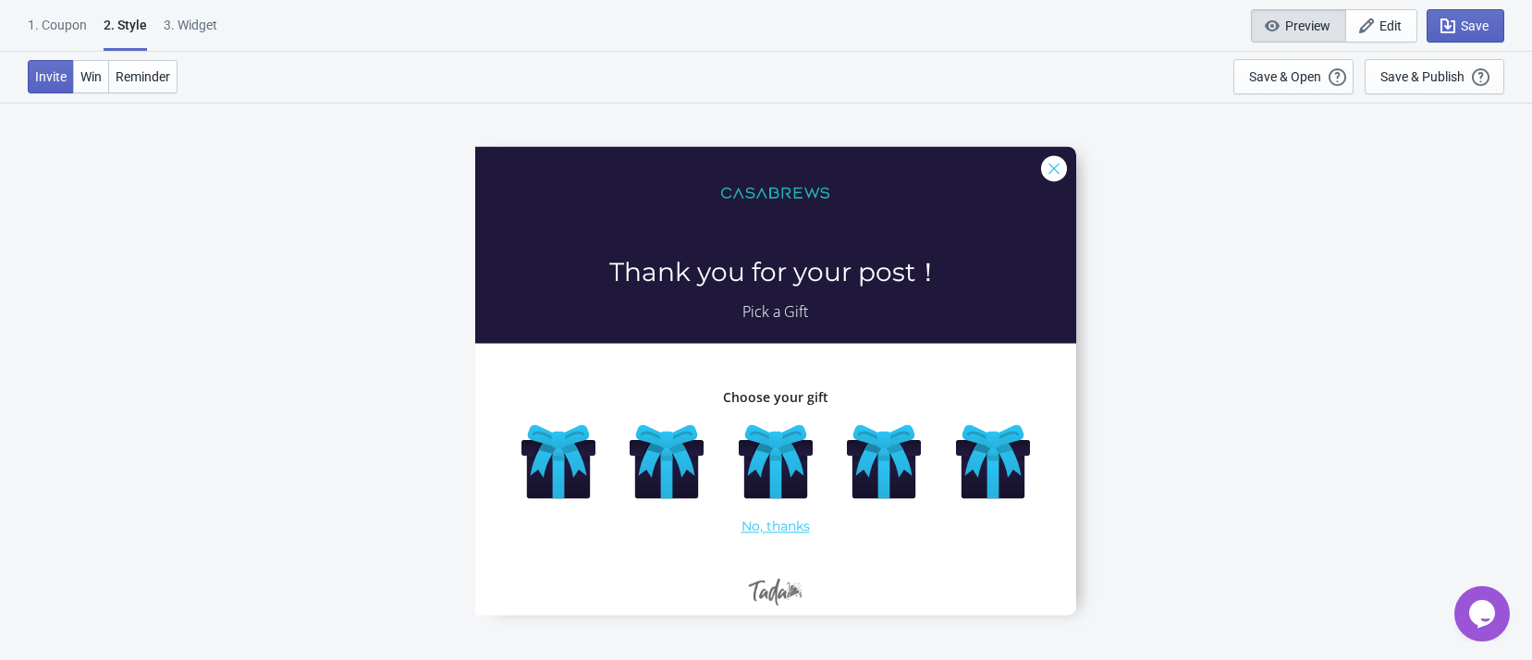
click at [810, 374] on div at bounding box center [775, 380] width 601 height 469
click at [152, 78] on span "Reminder" at bounding box center [143, 76] width 55 height 15
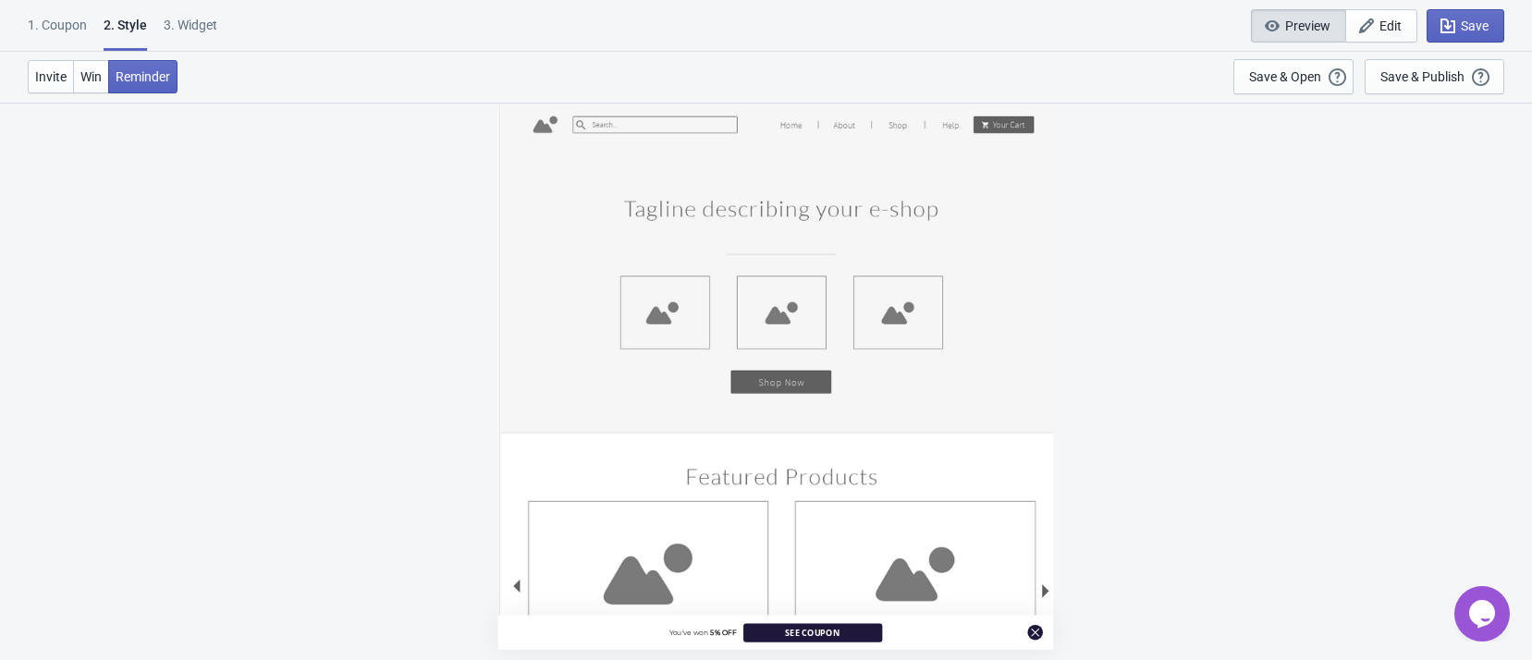
drag, startPoint x: 12, startPoint y: 371, endPoint x: 181, endPoint y: 603, distance: 287.3
click at [181, 603] on div "You've won 5% OFF See Coupon" at bounding box center [775, 381] width 1495 height 558
click at [93, 62] on button "Win" at bounding box center [91, 76] width 36 height 33
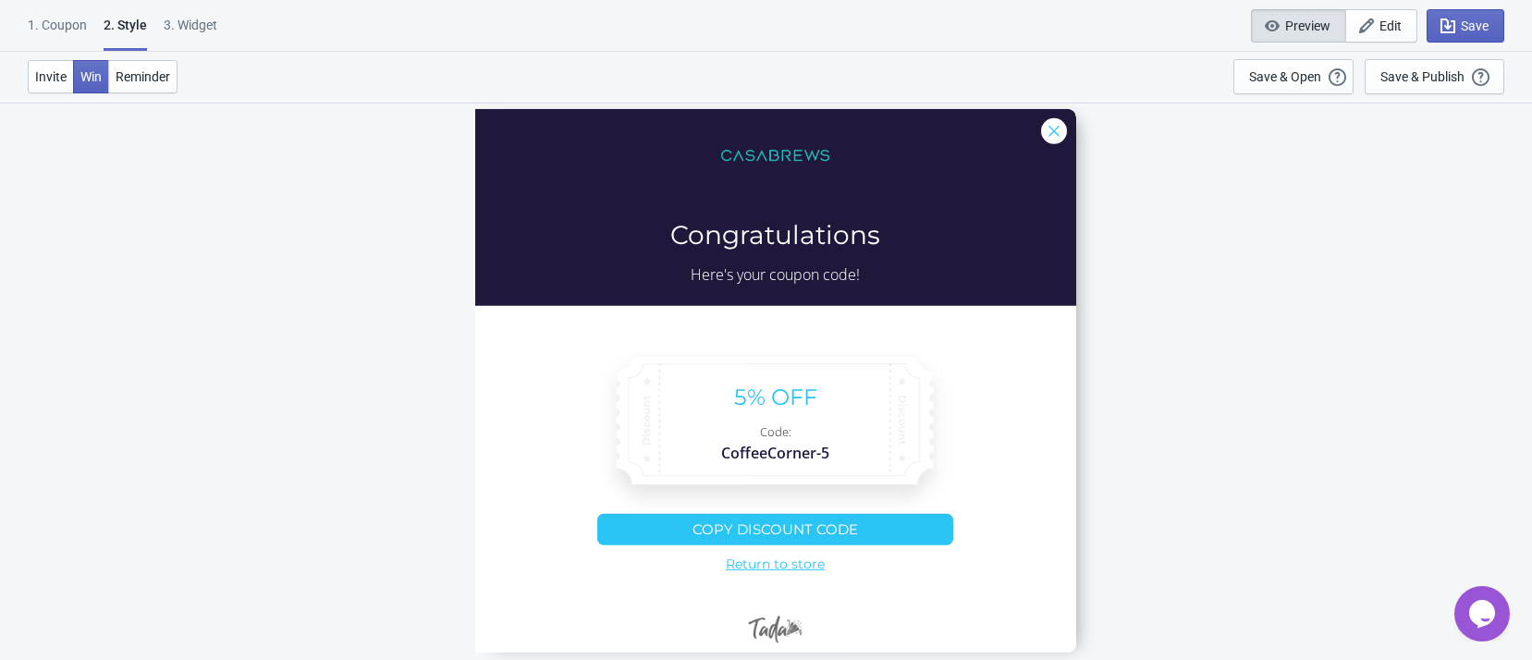
scroll to position [102, 0]
click at [191, 18] on div "3. Widget" at bounding box center [191, 32] width 54 height 32
select select "specificURL"
select select "once"
select select "left"
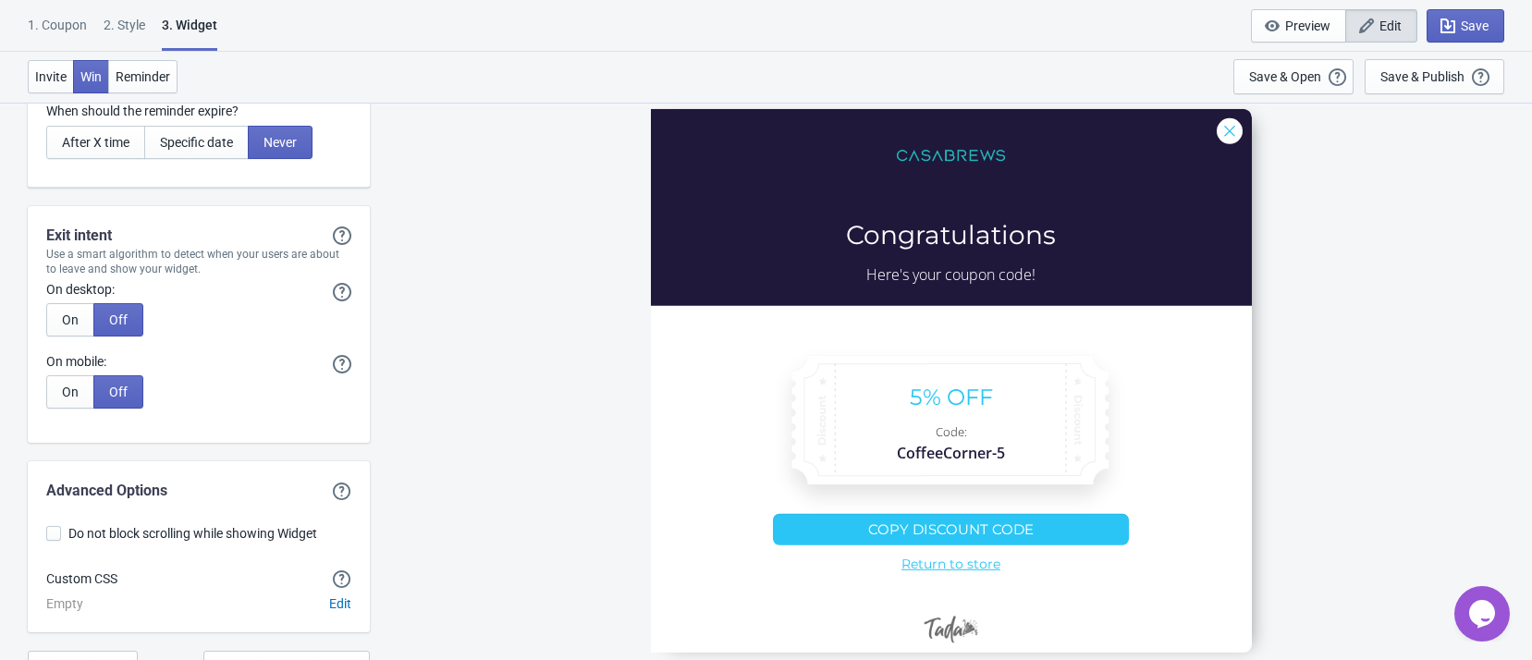
scroll to position [4442, 0]
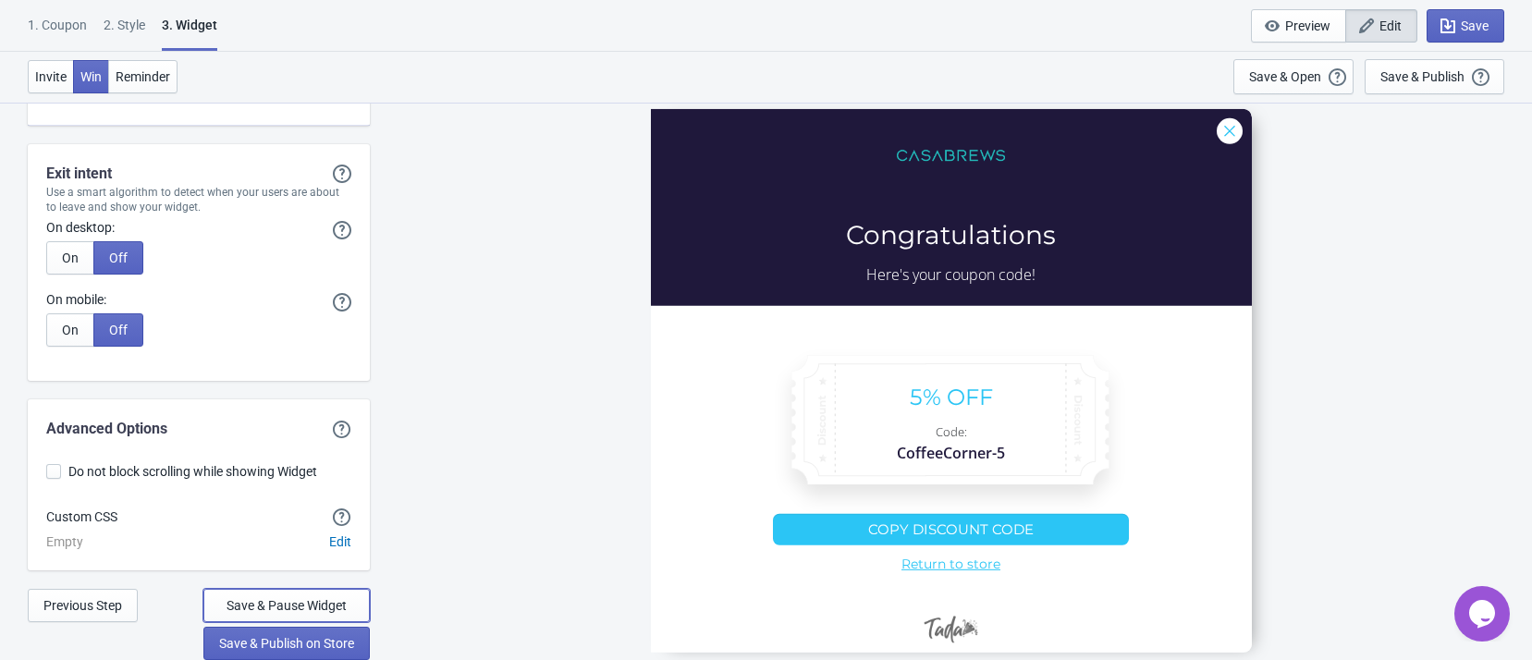
click at [327, 625] on div "Save & Pause Widget Save & Publish on Store" at bounding box center [286, 624] width 166 height 71
click at [522, 520] on div "CoffeeCorner-5 Congratulations Here's your coupon code! 5% OFF Code: CoffeeCorn…" at bounding box center [951, 381] width 1144 height 558
click at [1413, 365] on div "CoffeeCorner-5 Congratulations Here's your coupon code! 5% OFF Code: CoffeeCorn…" at bounding box center [951, 381] width 1144 height 558
click at [1325, 292] on div "CoffeeCorner-5 Congratulations Here's your coupon code! 5% OFF Code: CoffeeCorn…" at bounding box center [951, 381] width 1144 height 558
drag, startPoint x: 1437, startPoint y: 322, endPoint x: 1333, endPoint y: 405, distance: 133.6
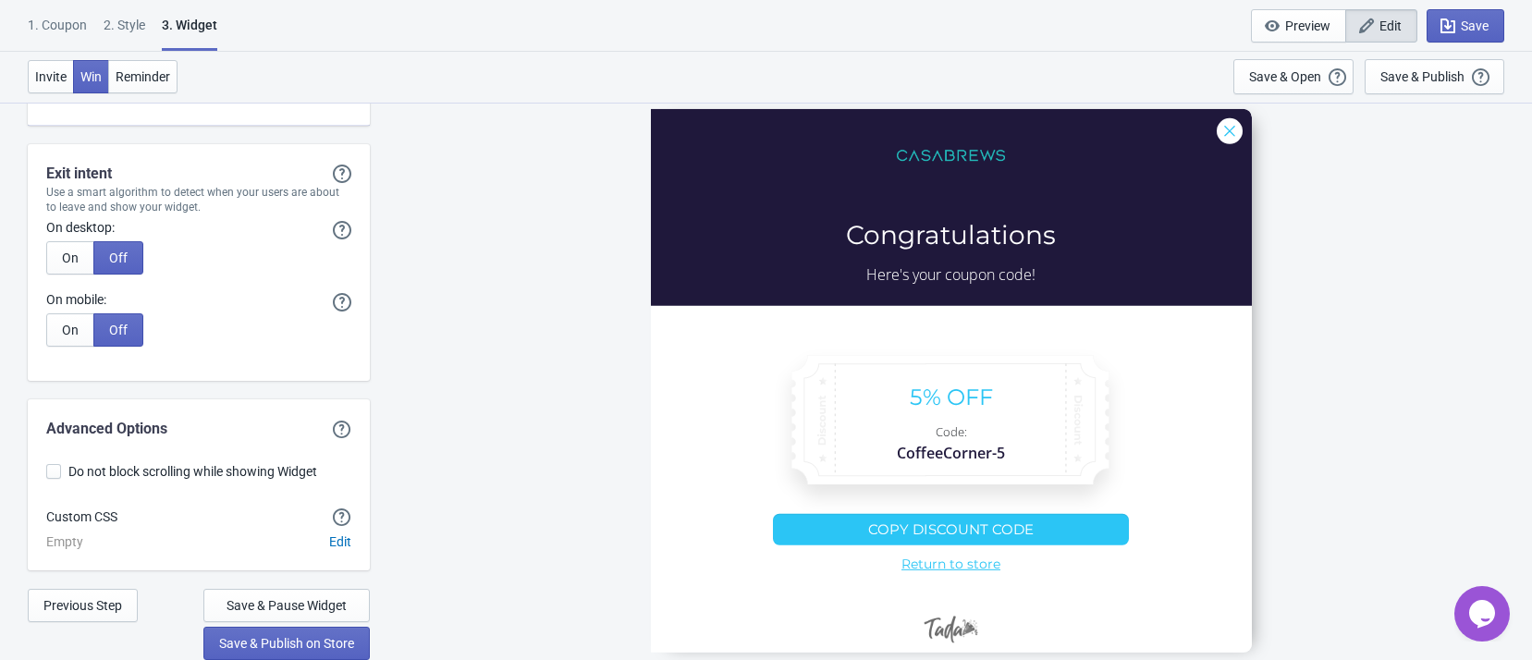
click at [1439, 321] on div "CoffeeCorner-5 Congratulations Here's your coupon code! 5% OFF Code: CoffeeCorn…" at bounding box center [951, 381] width 1144 height 558
click at [1461, 29] on span "Save" at bounding box center [1475, 25] width 28 height 15
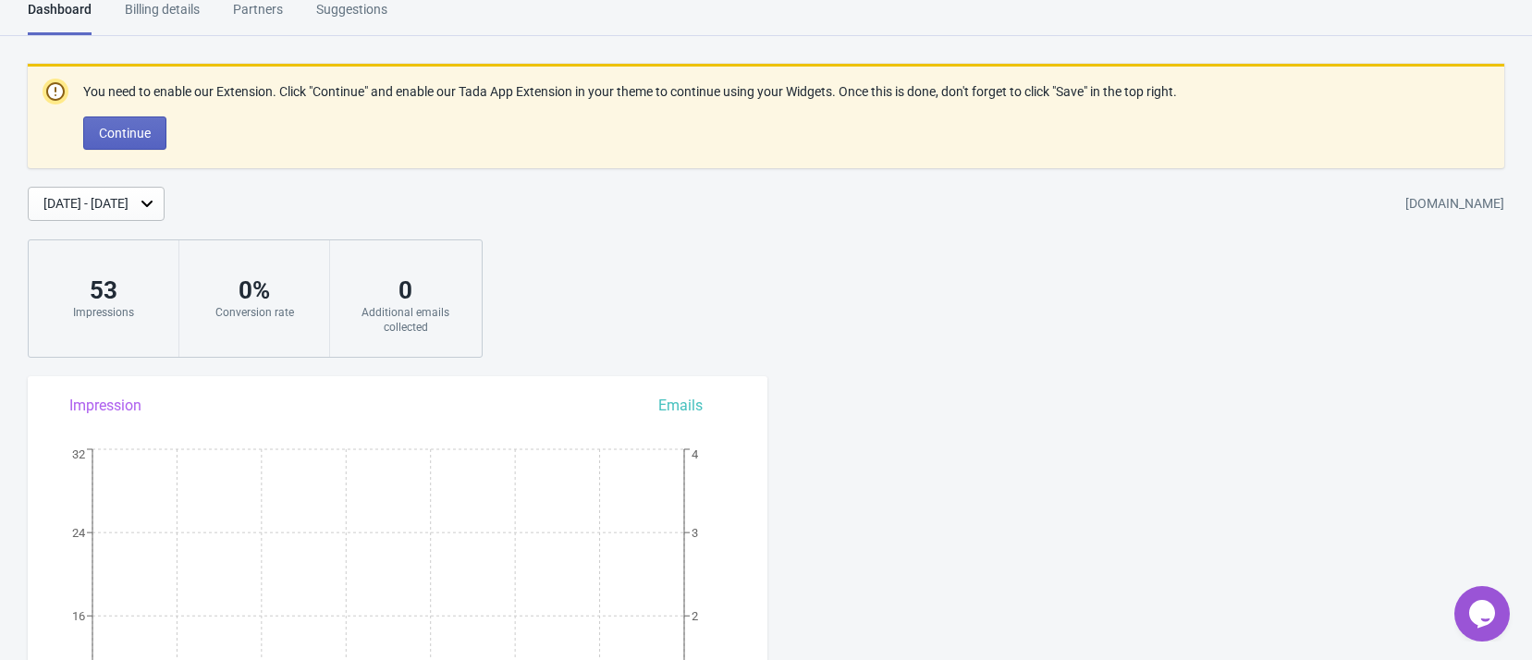
scroll to position [1432, 0]
